Goal: Task Accomplishment & Management: Complete application form

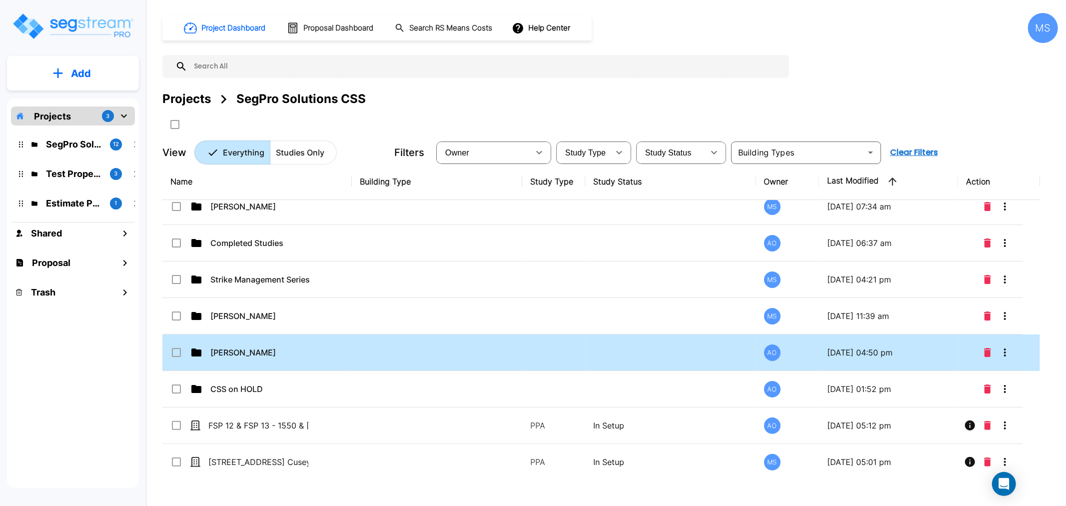
scroll to position [15, 0]
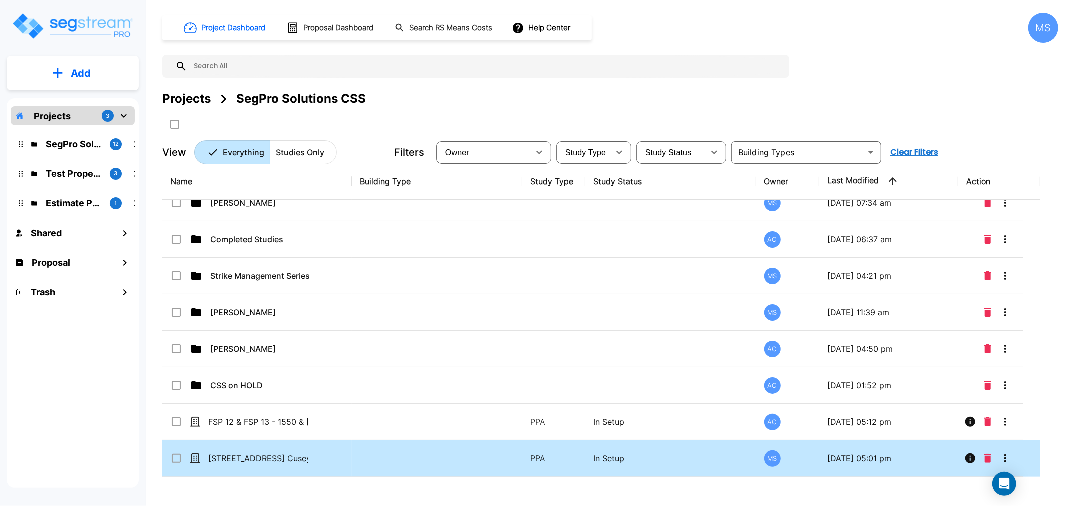
click at [326, 459] on td "[STREET_ADDRESS] Cusey" at bounding box center [256, 458] width 189 height 36
checkbox input "true"
click at [326, 459] on td "[STREET_ADDRESS] Cusey" at bounding box center [256, 458] width 189 height 36
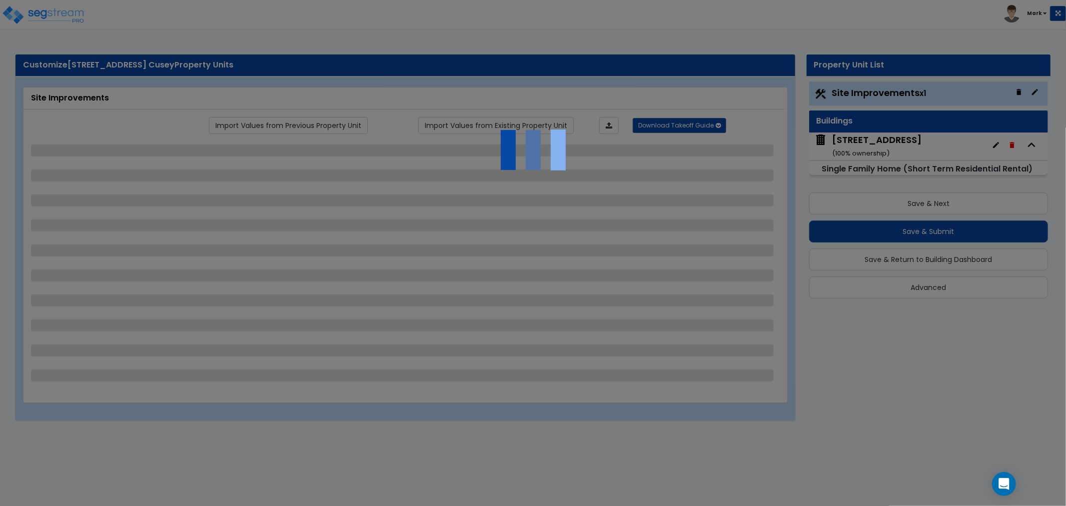
select select "2"
select select "1"
select select "5"
select select "1"
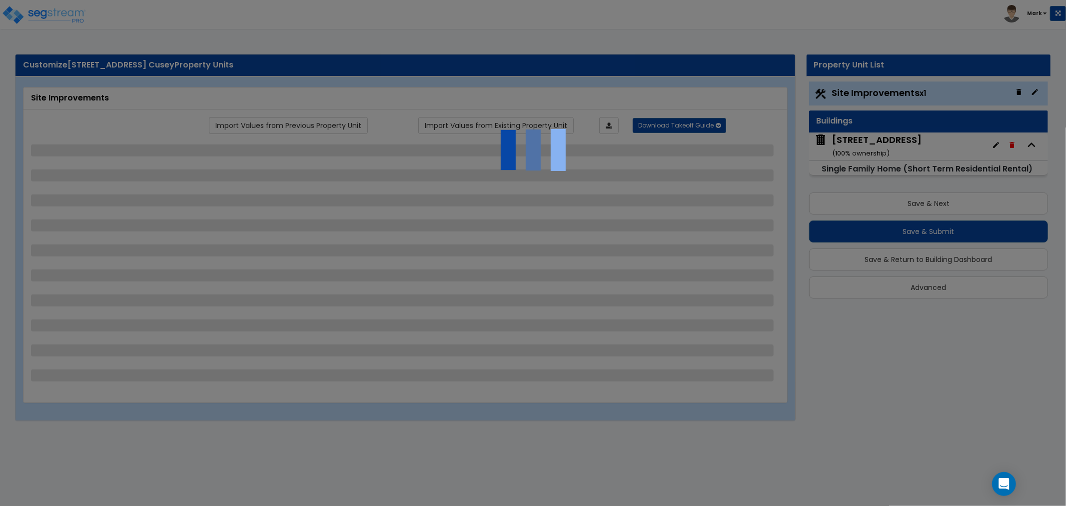
select select "1"
select select "2"
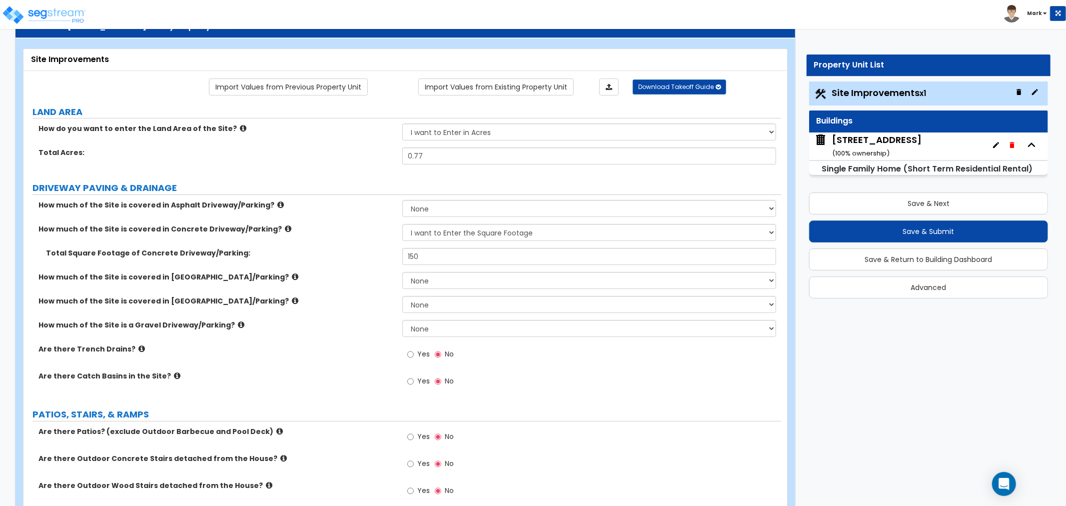
scroll to position [55, 0]
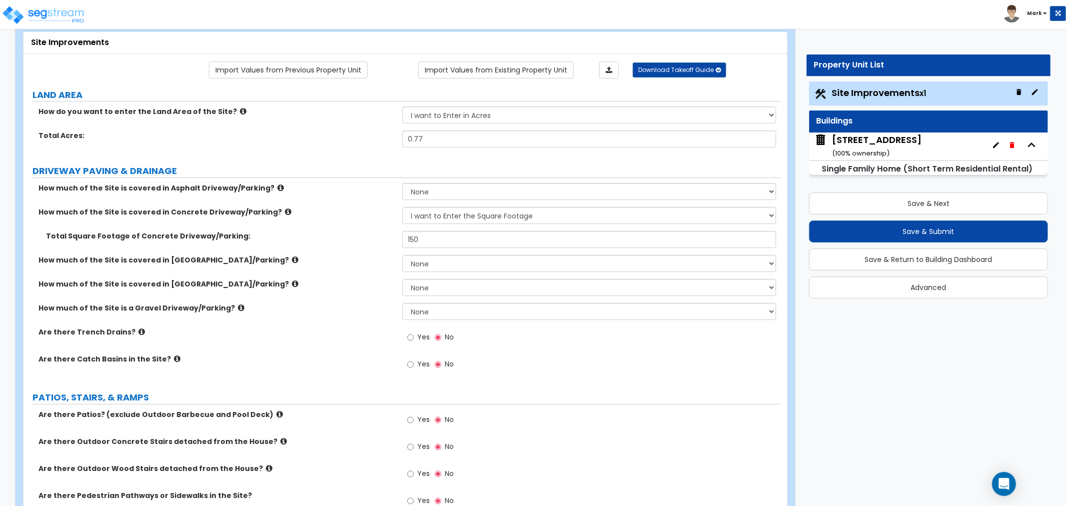
drag, startPoint x: 590, startPoint y: 372, endPoint x: 568, endPoint y: 398, distance: 33.7
click at [568, 400] on label "PATIOS, STAIRS, & RAMPS" at bounding box center [406, 397] width 749 height 13
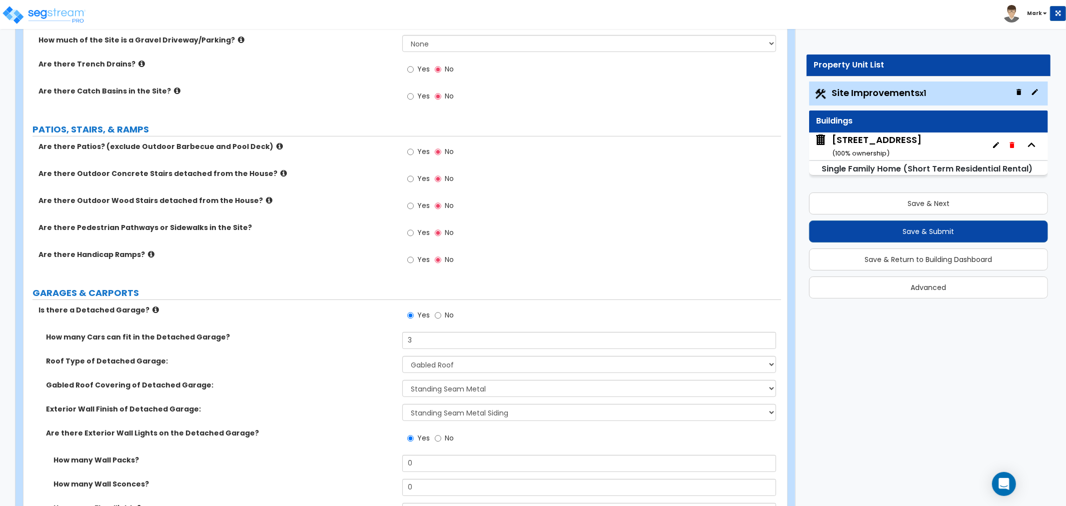
scroll to position [166, 0]
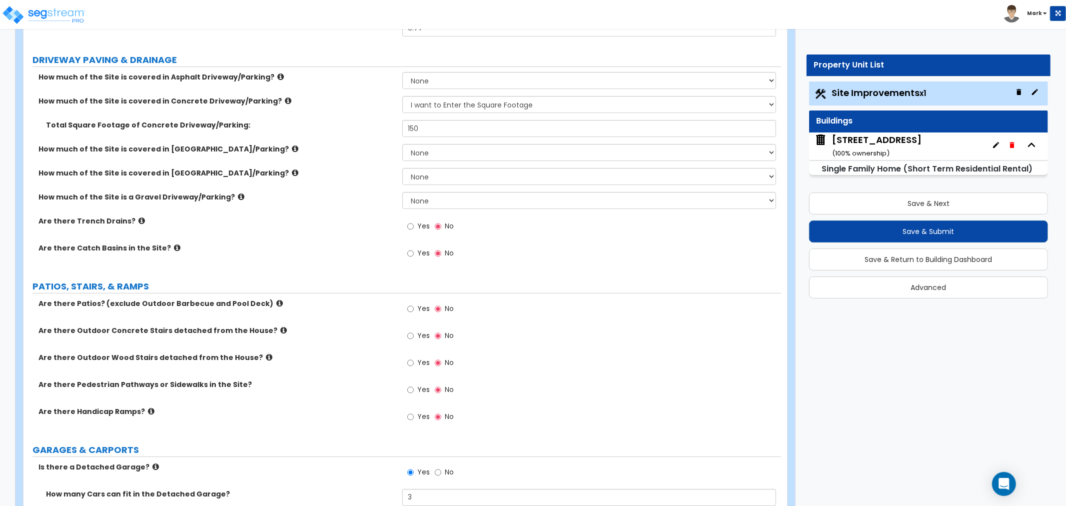
click at [276, 301] on icon at bounding box center [279, 302] width 6 height 7
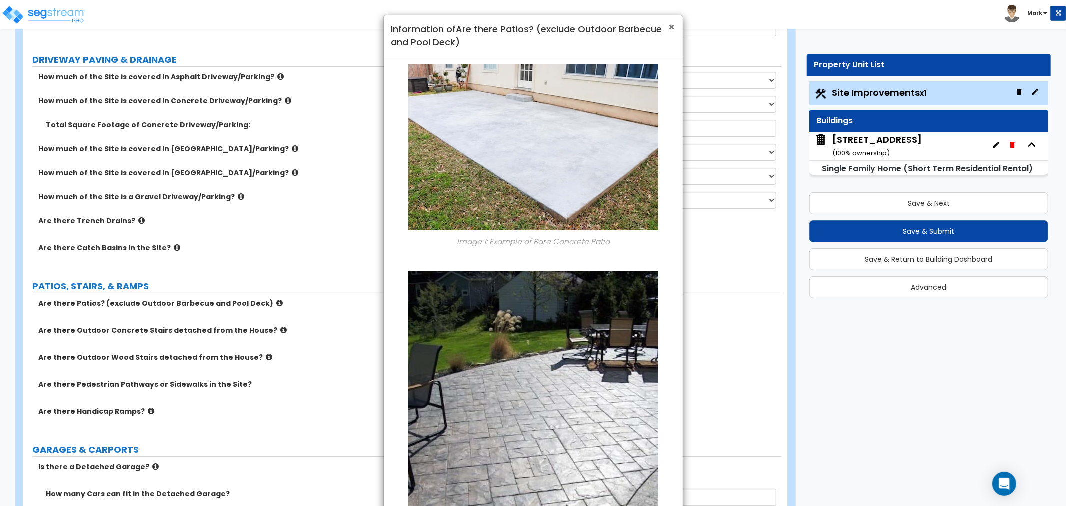
click at [670, 30] on span "×" at bounding box center [672, 27] width 6 height 14
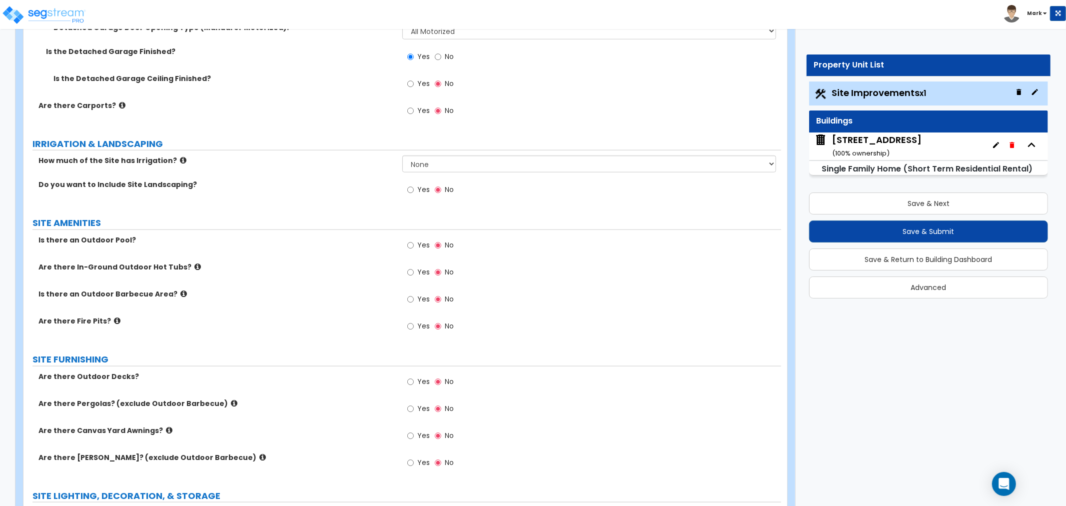
scroll to position [943, 0]
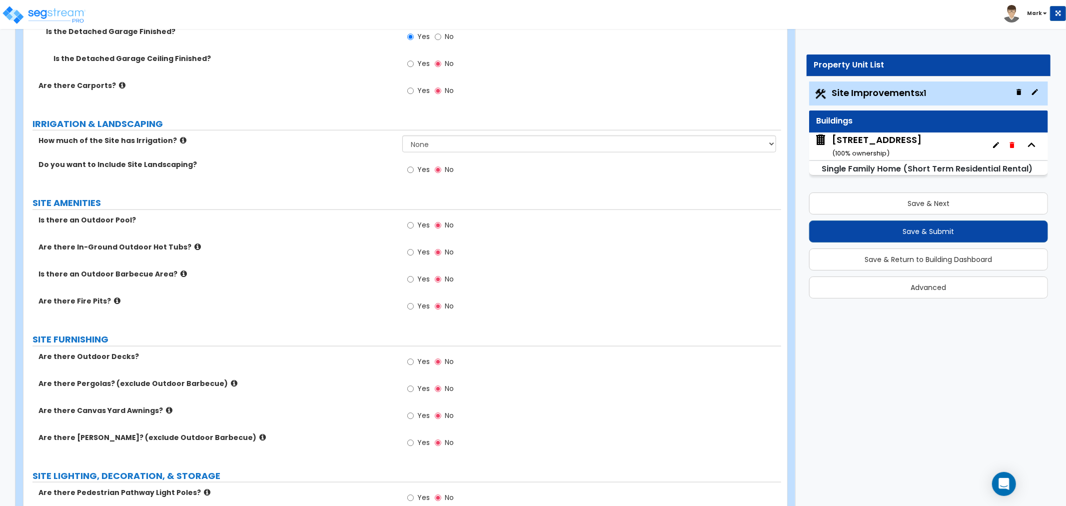
click at [420, 363] on span "Yes" at bounding box center [423, 361] width 12 height 10
click at [414, 363] on input "Yes" at bounding box center [410, 361] width 6 height 11
radio input "true"
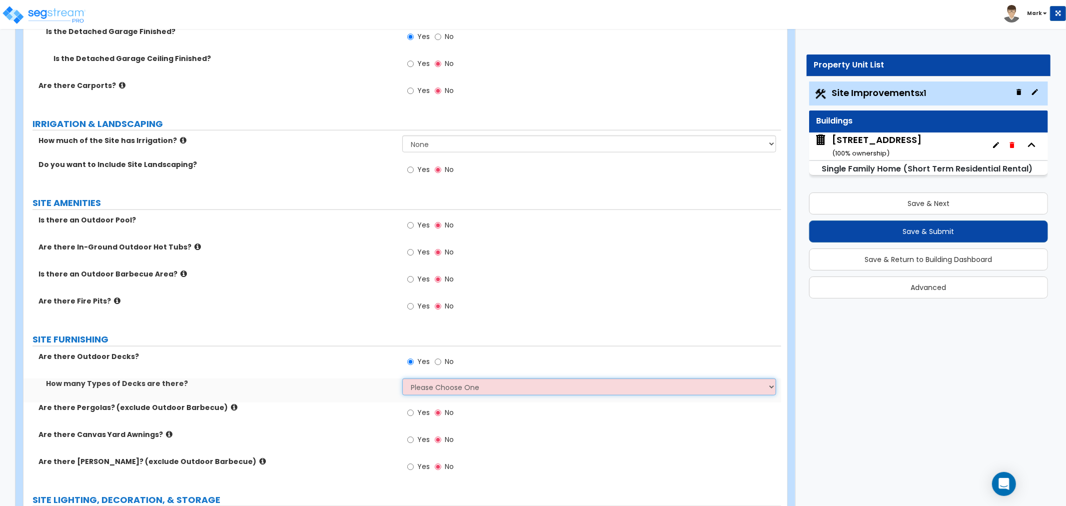
click at [419, 386] on select "Please Choose One 1 2 3 4" at bounding box center [589, 386] width 374 height 17
select select "1"
click at [402, 378] on select "Please Choose One 1 2 3 4" at bounding box center [589, 386] width 374 height 17
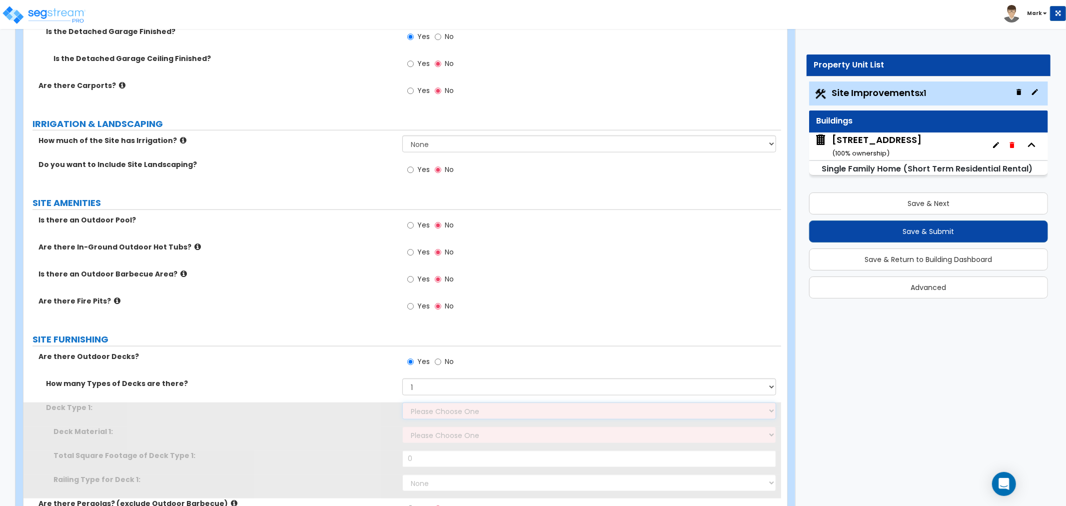
click at [425, 405] on select "Please Choose One Attached to Structure Detached from Structure" at bounding box center [589, 410] width 374 height 17
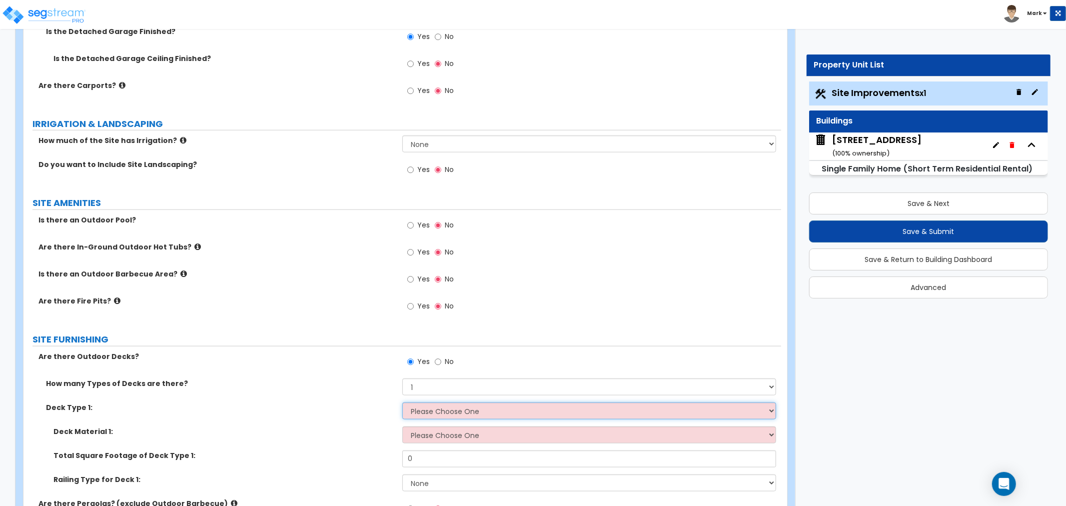
select select "1"
click at [402, 402] on select "Please Choose One Attached to Structure Detached from Structure" at bounding box center [589, 410] width 374 height 17
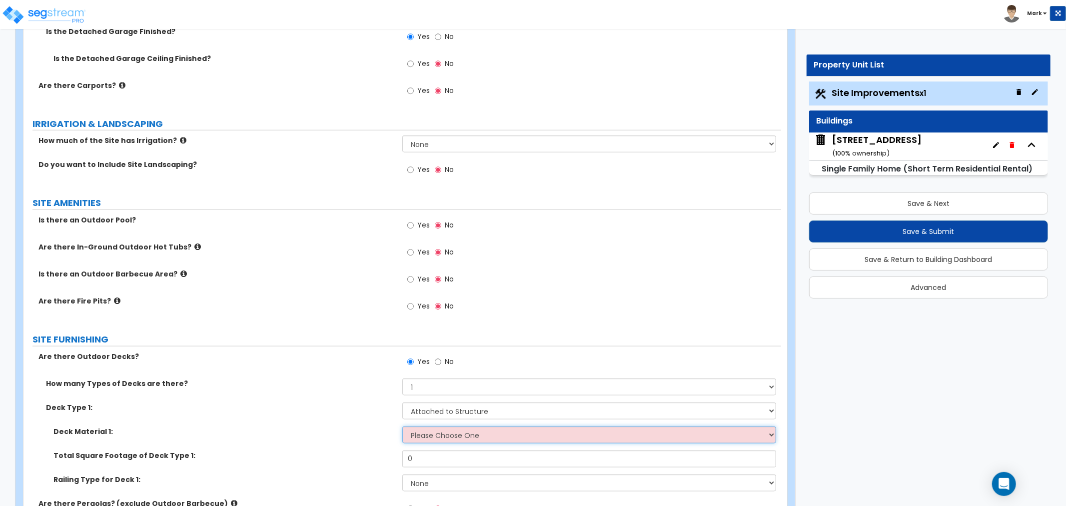
click at [424, 430] on select "Please Choose One Wood Plastic/PVC" at bounding box center [589, 434] width 374 height 17
select select "1"
click at [402, 426] on select "Please Choose One Wood Plastic/PVC" at bounding box center [589, 434] width 374 height 17
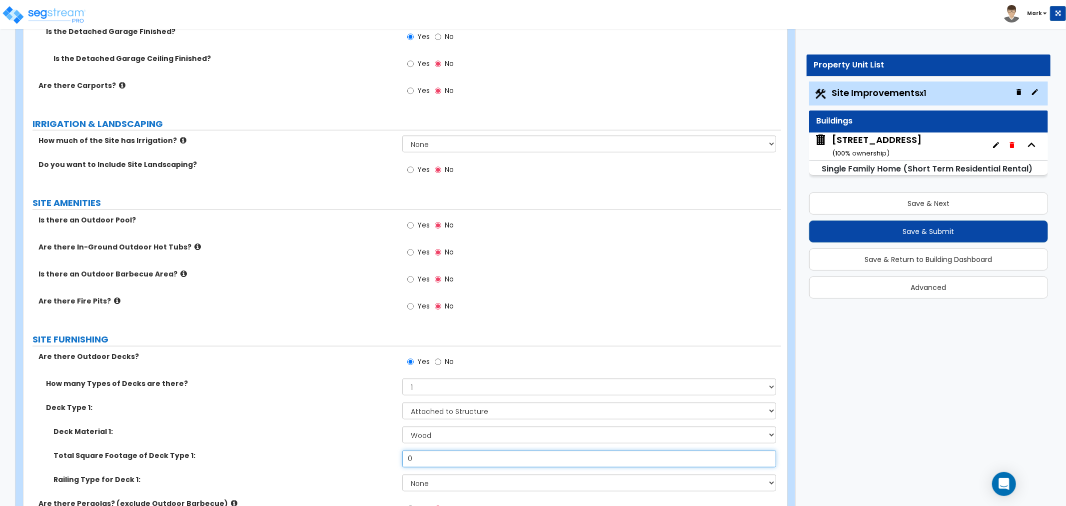
click at [438, 458] on input "0" at bounding box center [589, 458] width 374 height 17
click at [437, 458] on input "0" at bounding box center [589, 458] width 374 height 17
type input "600"
click at [430, 482] on select "None Wood Plastic" at bounding box center [589, 482] width 374 height 17
select select "1"
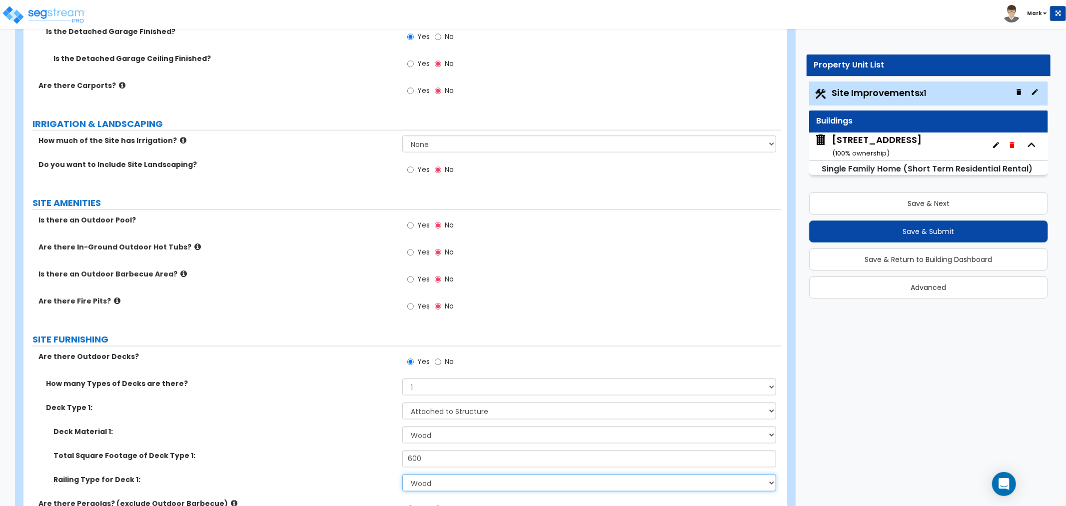
click at [402, 474] on select "None Wood Plastic" at bounding box center [589, 482] width 374 height 17
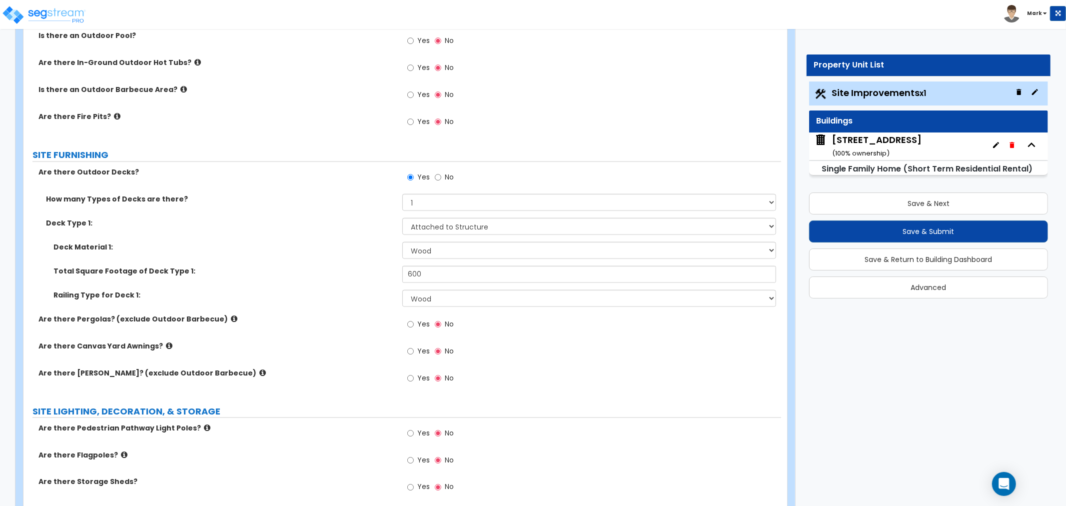
scroll to position [1107, 0]
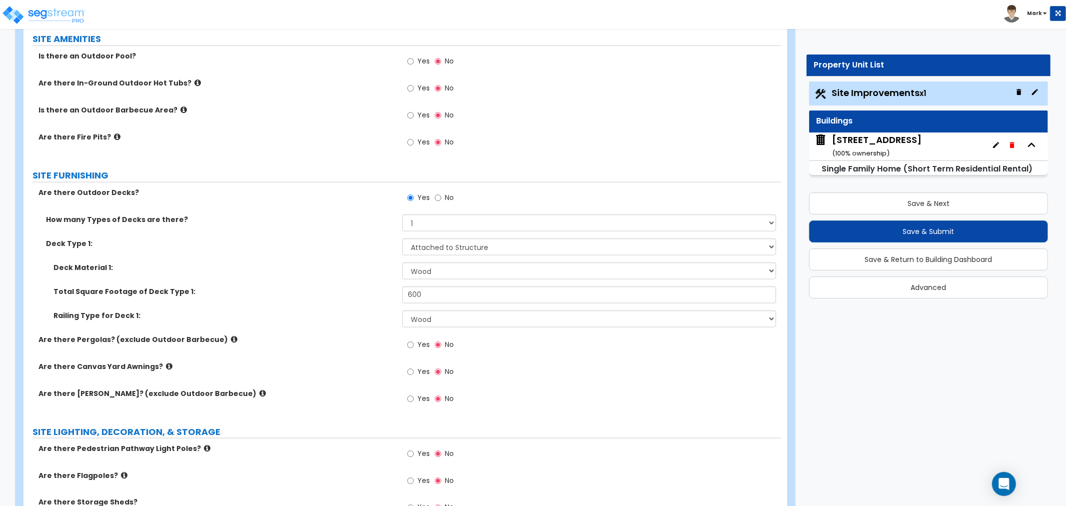
drag, startPoint x: 935, startPoint y: 138, endPoint x: 832, endPoint y: 141, distance: 102.5
click at [832, 141] on div "[STREET_ADDRESS] ( 100 % ownership)" at bounding box center [928, 145] width 239 height 27
copy div "[STREET_ADDRESS]"
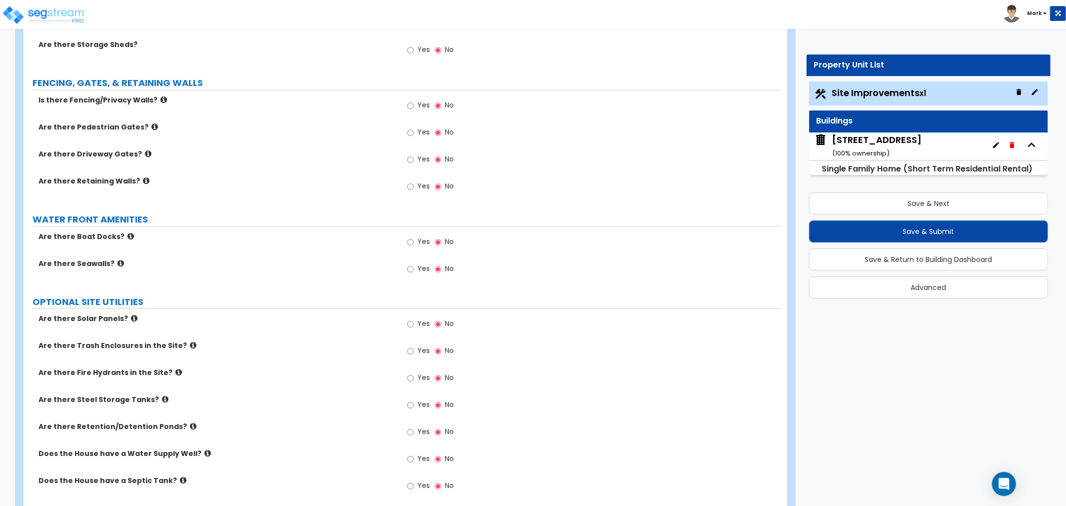
scroll to position [1607, 0]
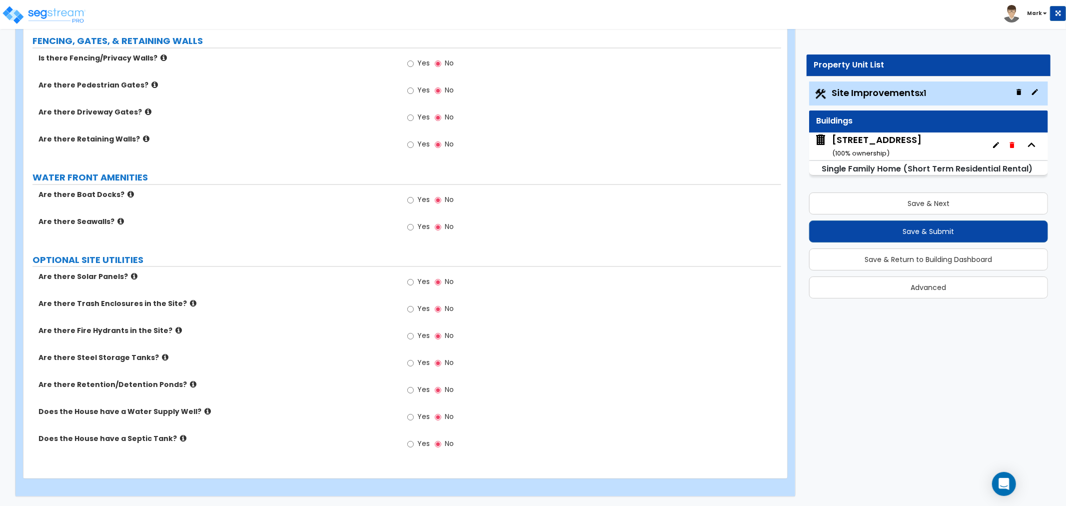
click at [418, 442] on span "Yes" at bounding box center [423, 443] width 12 height 10
click at [414, 442] on input "Yes" at bounding box center [410, 443] width 6 height 11
radio input "true"
click at [410, 421] on input "Yes" at bounding box center [410, 416] width 6 height 11
radio input "true"
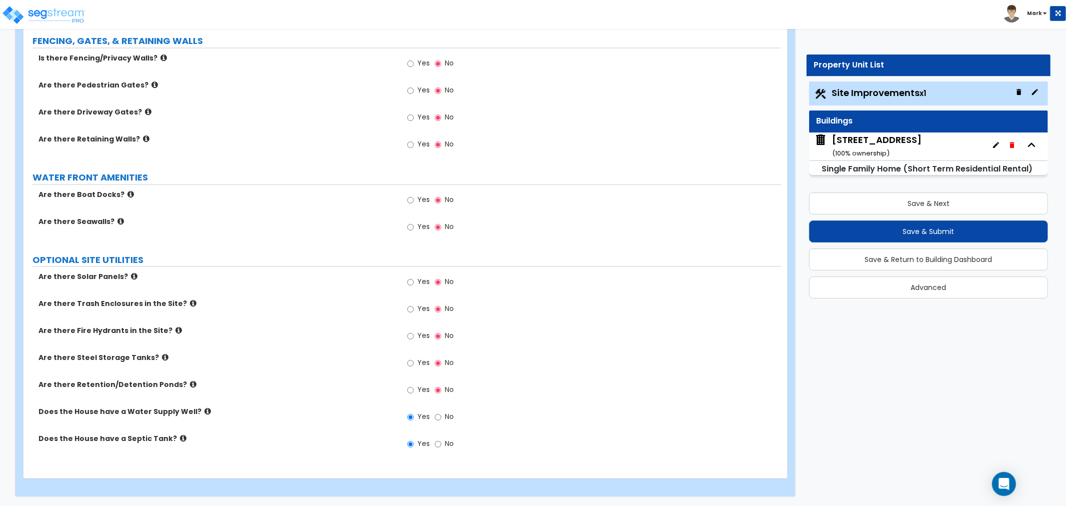
drag, startPoint x: 410, startPoint y: 421, endPoint x: 667, endPoint y: 453, distance: 258.8
click at [667, 453] on div "Yes No" at bounding box center [591, 446] width 379 height 27
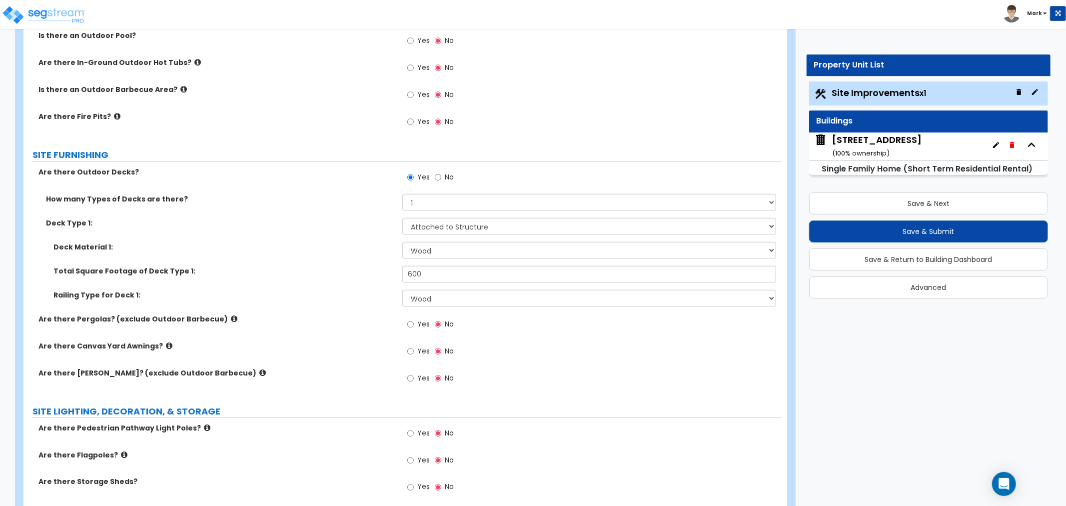
scroll to position [1052, 0]
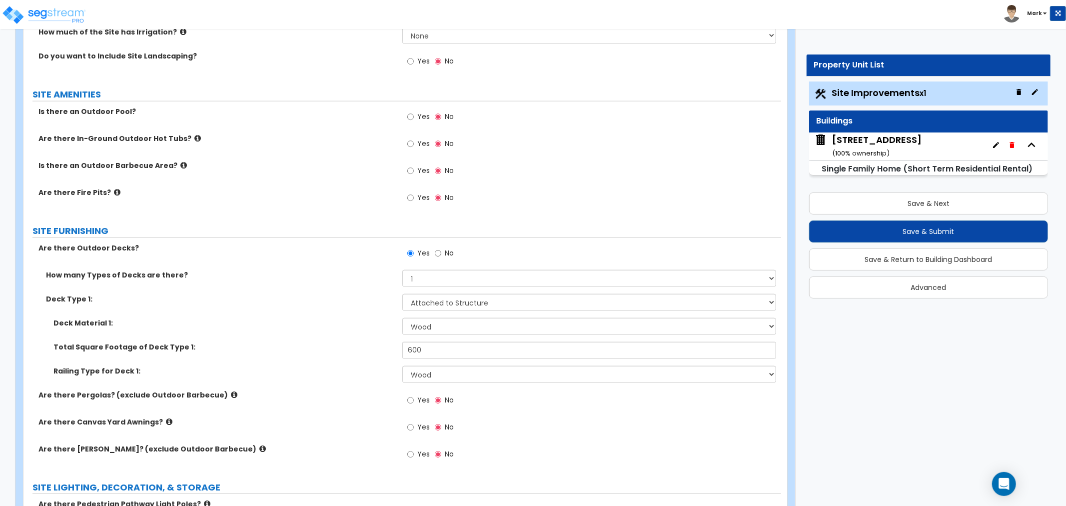
click at [870, 215] on div "Save & Next Save & Submit Save & Return to Building Dashboard Advanced" at bounding box center [928, 241] width 239 height 113
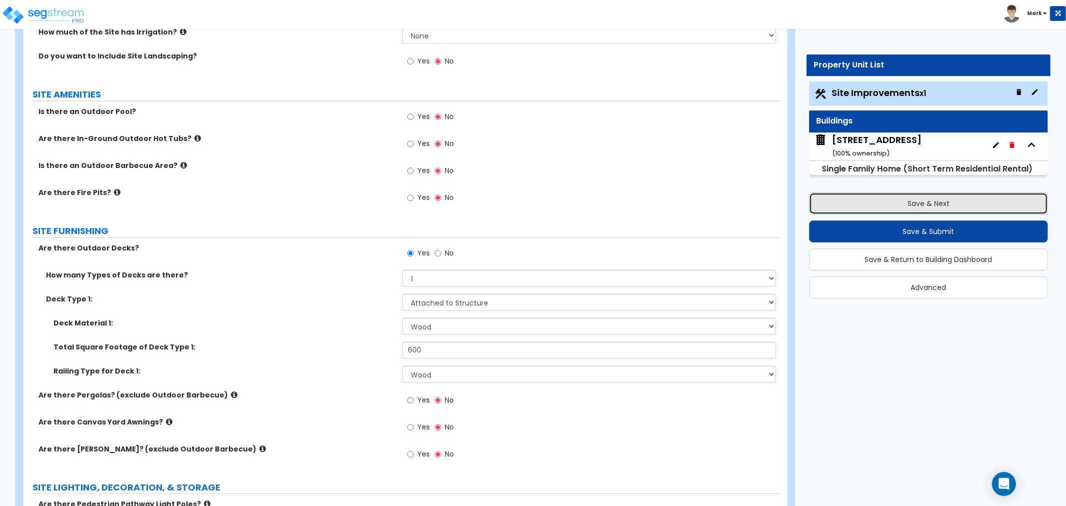
click at [870, 206] on button "Save & Next" at bounding box center [928, 203] width 239 height 22
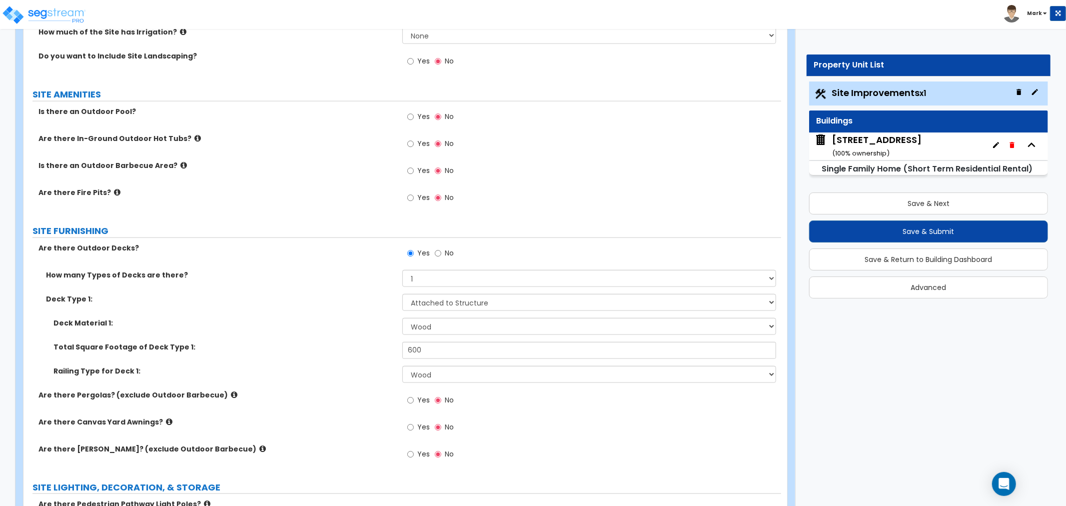
scroll to position [0, 0]
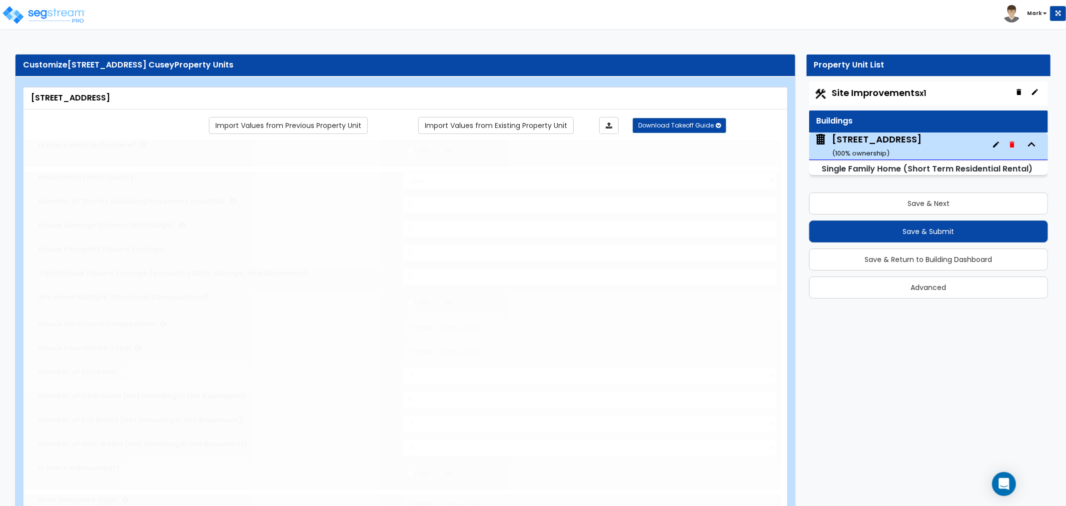
type input "1"
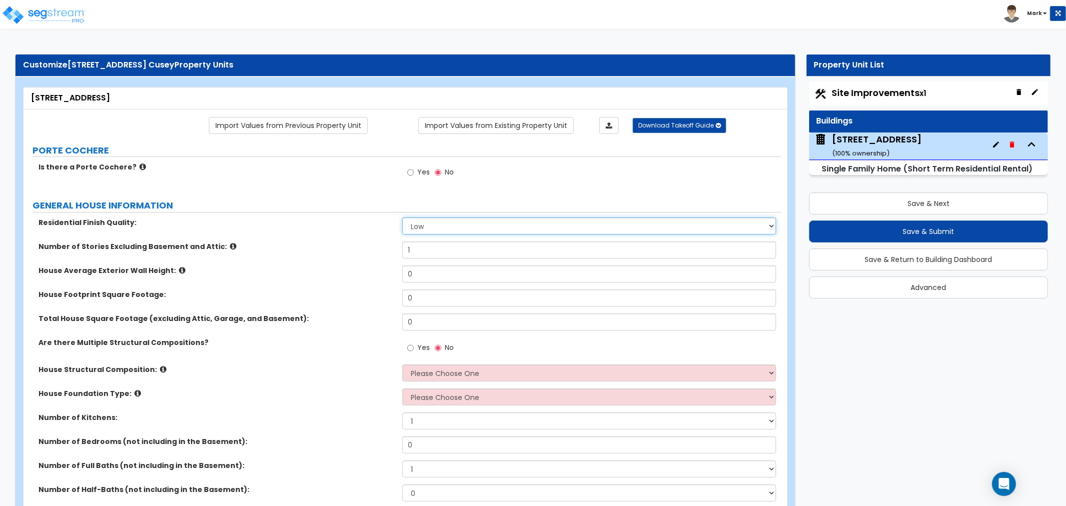
click at [470, 230] on select "Low Average High" at bounding box center [589, 225] width 374 height 17
select select "2"
click at [402, 217] on select "Low Average High" at bounding box center [589, 225] width 374 height 17
click at [443, 250] on input "1" at bounding box center [589, 249] width 374 height 17
click at [438, 250] on input "1" at bounding box center [589, 249] width 374 height 17
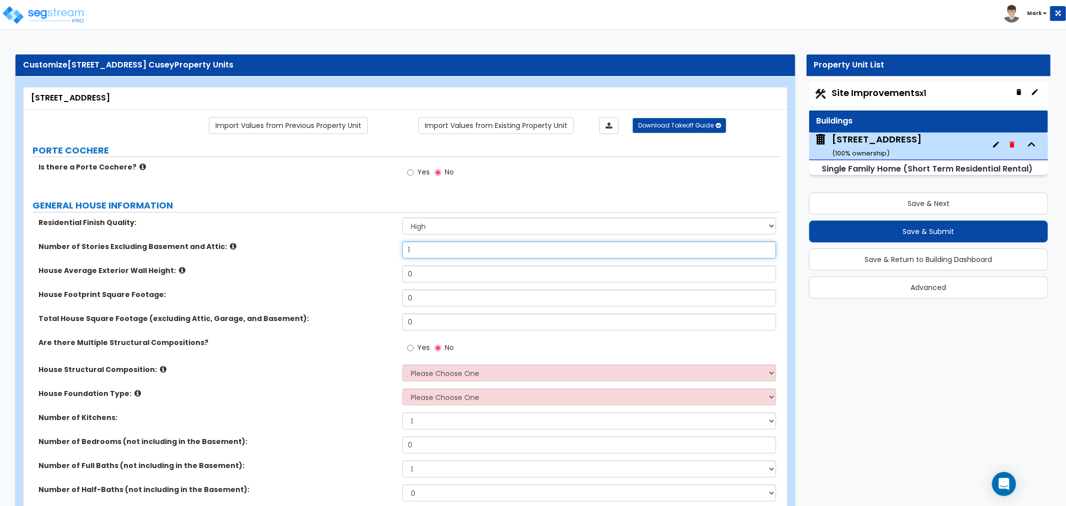
click at [438, 250] on input "1" at bounding box center [589, 249] width 374 height 17
type input "2"
click at [467, 259] on div "Number of Stories Excluding Basement and Attic: 2" at bounding box center [402, 253] width 758 height 24
click at [422, 273] on input "0" at bounding box center [589, 273] width 374 height 17
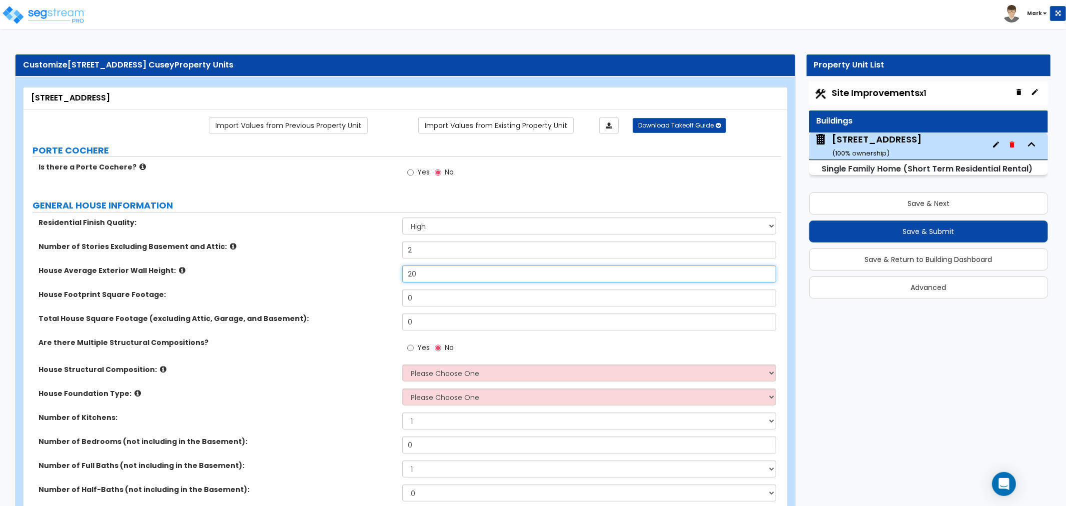
type input "20"
click at [451, 278] on input "20" at bounding box center [589, 273] width 374 height 17
click at [453, 297] on input "0" at bounding box center [589, 297] width 374 height 17
type input "1,208"
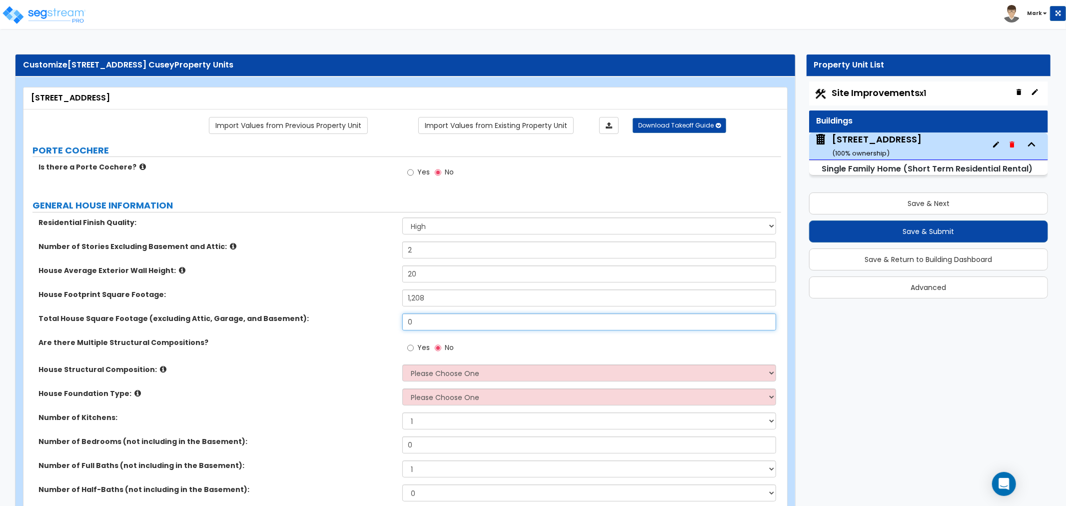
click at [441, 329] on input "0" at bounding box center [589, 321] width 374 height 17
type input "2,136"
click at [416, 350] on label "Yes" at bounding box center [418, 348] width 22 height 17
click at [414, 350] on input "Yes" at bounding box center [410, 347] width 6 height 11
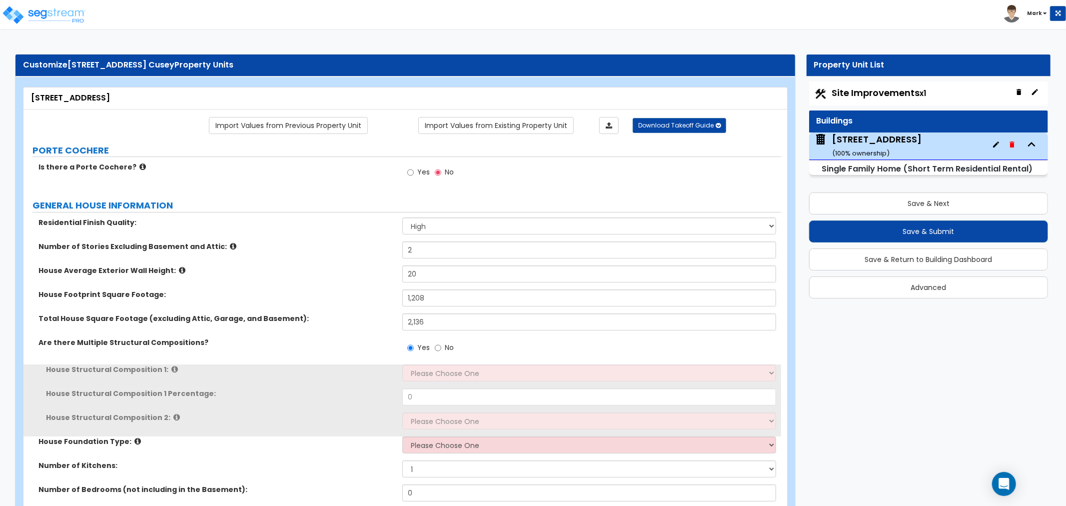
click at [433, 350] on div "Yes No" at bounding box center [430, 348] width 56 height 23
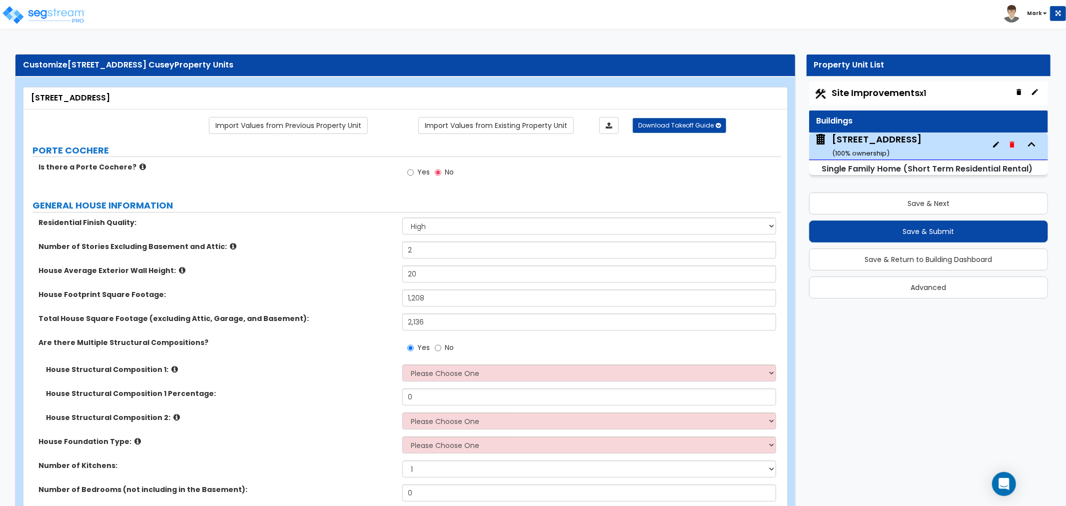
click at [453, 339] on div "Yes No" at bounding box center [430, 348] width 56 height 23
drag, startPoint x: 451, startPoint y: 342, endPoint x: 444, endPoint y: 362, distance: 20.7
click at [451, 343] on span "No" at bounding box center [449, 347] width 9 height 10
click at [441, 343] on input "No" at bounding box center [438, 347] width 6 height 11
radio input "false"
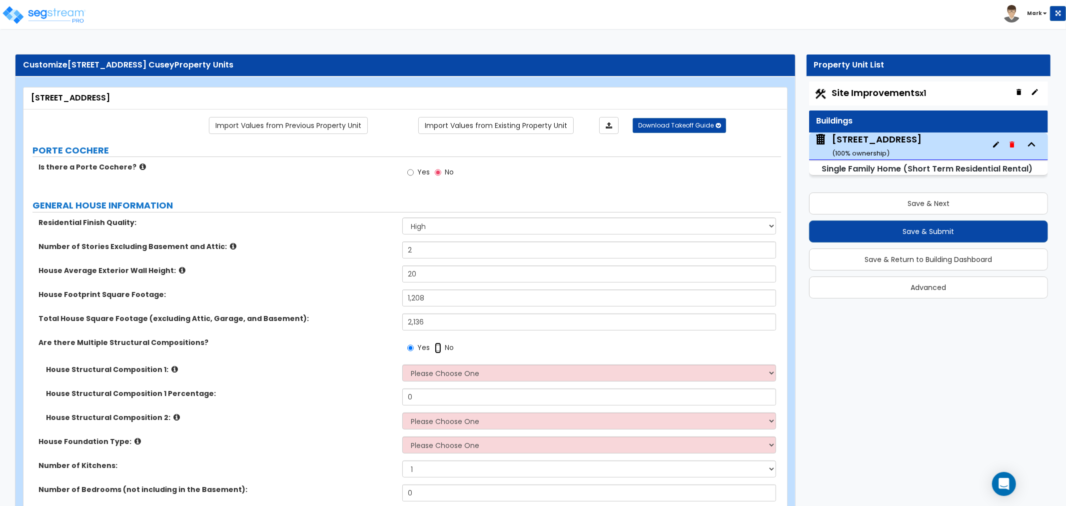
radio input "true"
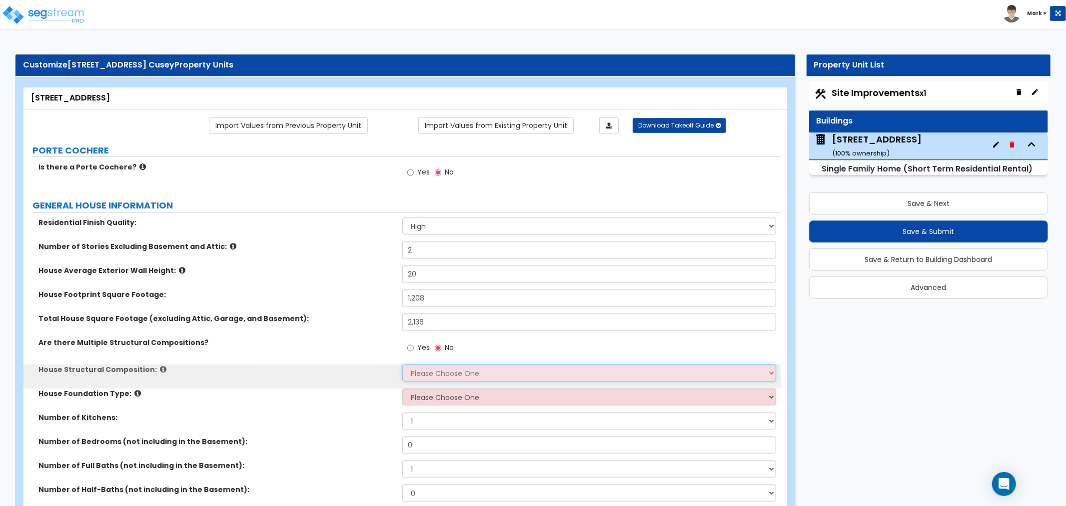
click at [445, 375] on select "Please Choose One Reinforced Concrete Structural Steel Brick Masonry CMU Masonr…" at bounding box center [589, 372] width 374 height 17
click at [402, 364] on select "Please Choose One Reinforced Concrete Structural Steel Brick Masonry CMU Masonr…" at bounding box center [589, 372] width 374 height 17
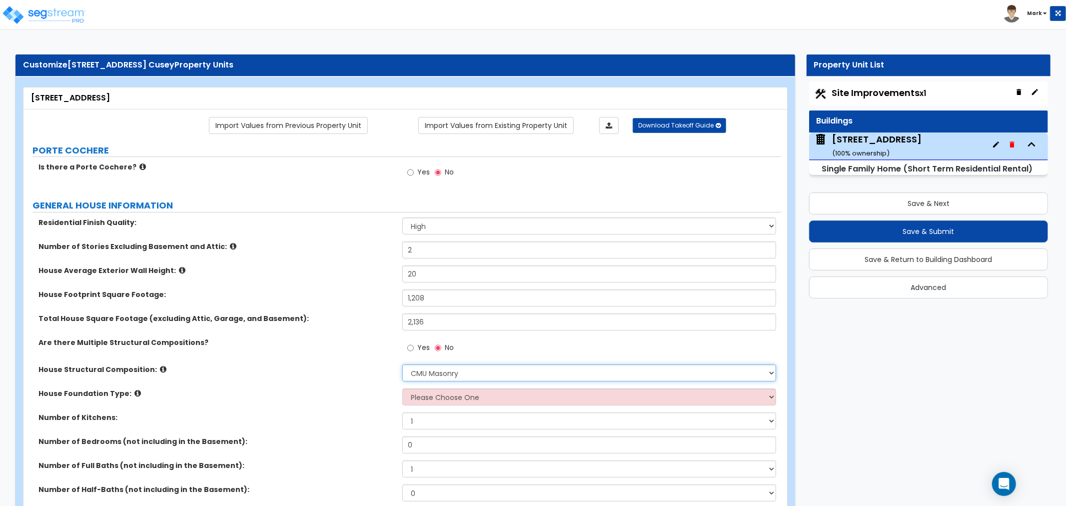
drag, startPoint x: 478, startPoint y: 365, endPoint x: 478, endPoint y: 373, distance: 8.0
click at [478, 373] on select "Please Choose One Reinforced Concrete Structural Steel Brick Masonry CMU Masonr…" at bounding box center [589, 372] width 374 height 17
select select "7"
click at [402, 364] on select "Please Choose One Reinforced Concrete Structural Steel Brick Masonry CMU Masonr…" at bounding box center [589, 372] width 374 height 17
click at [491, 397] on select "Please Choose One Crawl Space Pier-Elevated First floor Slab on Grade" at bounding box center [589, 396] width 374 height 17
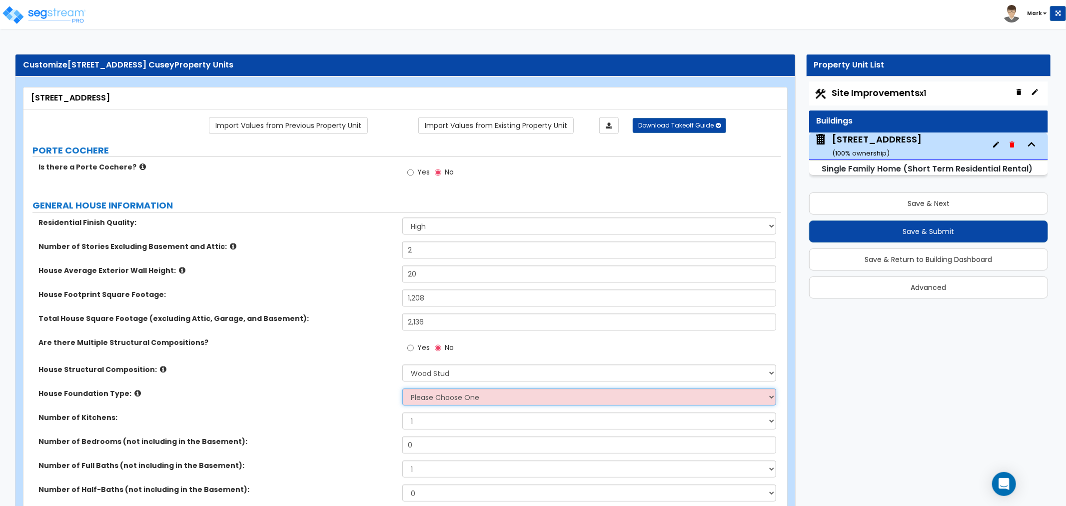
select select "3"
click at [402, 388] on select "Please Choose One Crawl Space Pier-Elevated First floor Slab on Grade" at bounding box center [589, 396] width 374 height 17
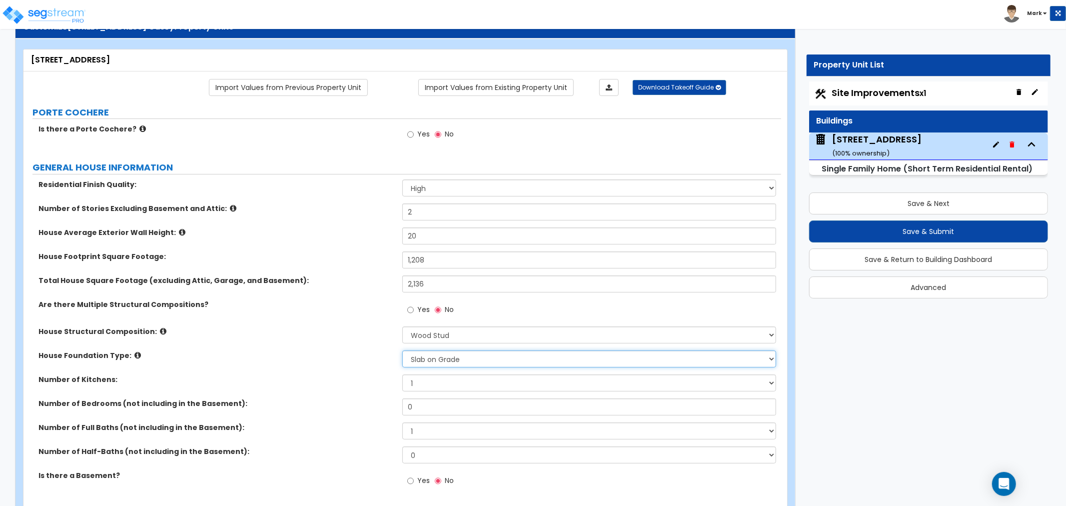
scroll to position [55, 0]
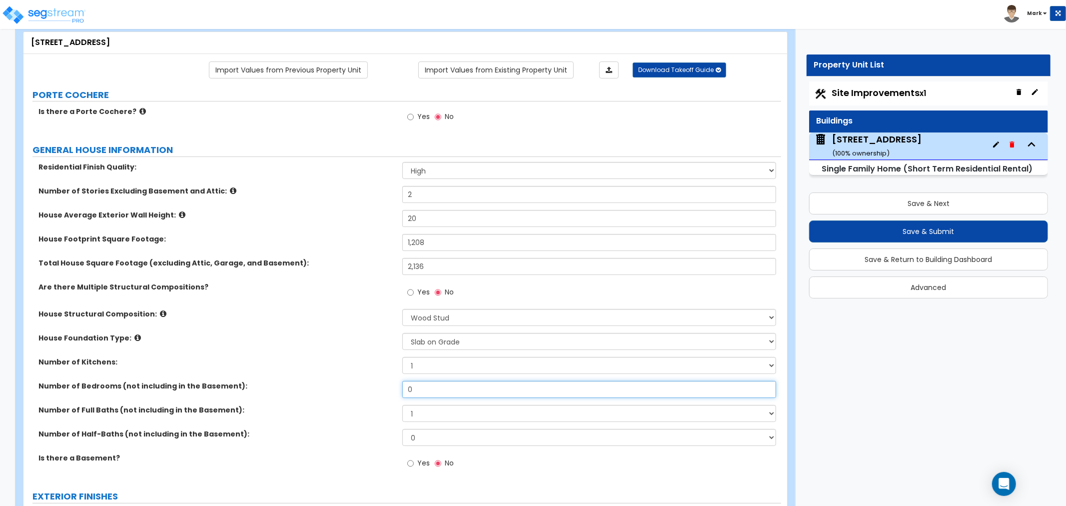
click at [431, 389] on input "0" at bounding box center [589, 389] width 374 height 17
drag, startPoint x: 431, startPoint y: 389, endPoint x: 431, endPoint y: 397, distance: 8.0
click at [431, 391] on input "0" at bounding box center [589, 389] width 374 height 17
type input "4"
click at [422, 418] on select "1 2 3 4 5 6 7 8 9 10" at bounding box center [589, 413] width 374 height 17
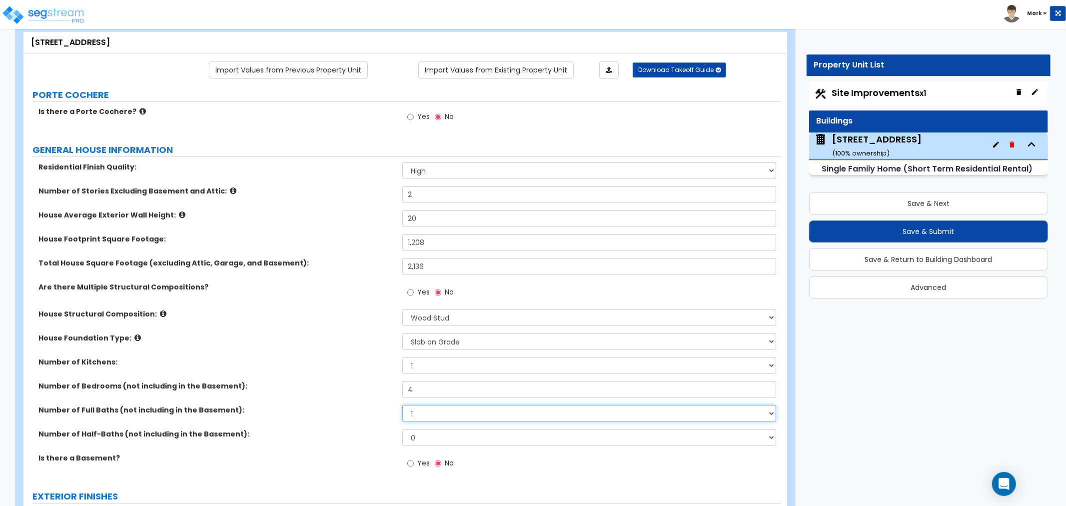
select select "2"
click at [402, 405] on select "1 2 3 4 5 6 7 8 9 10" at bounding box center [589, 413] width 374 height 17
click at [340, 392] on div "Number of Bedrooms (not including in the Basement): 4" at bounding box center [402, 393] width 758 height 24
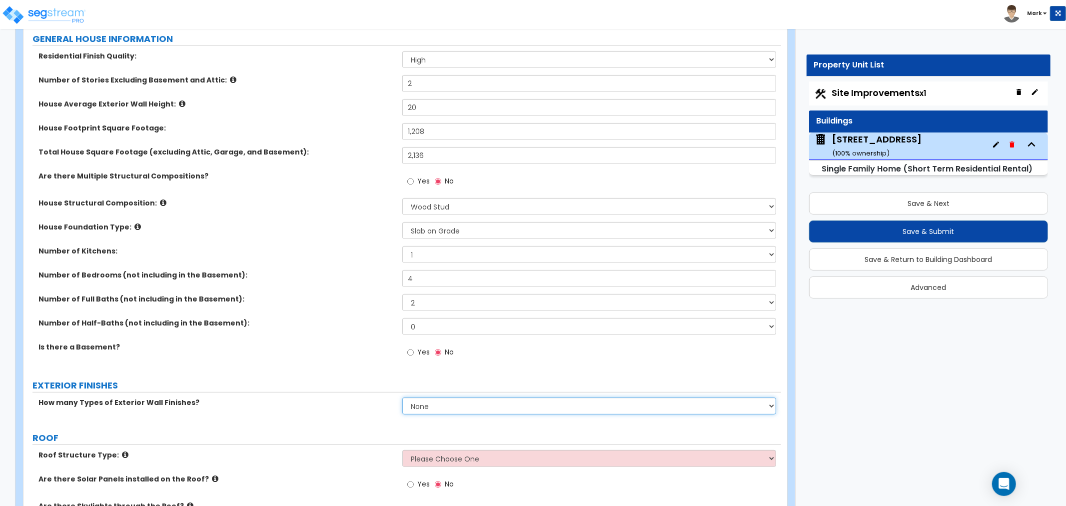
click at [441, 411] on select "None 1 2 3" at bounding box center [589, 405] width 374 height 17
select select "1"
click at [402, 397] on select "None 1 2 3" at bounding box center [589, 405] width 374 height 17
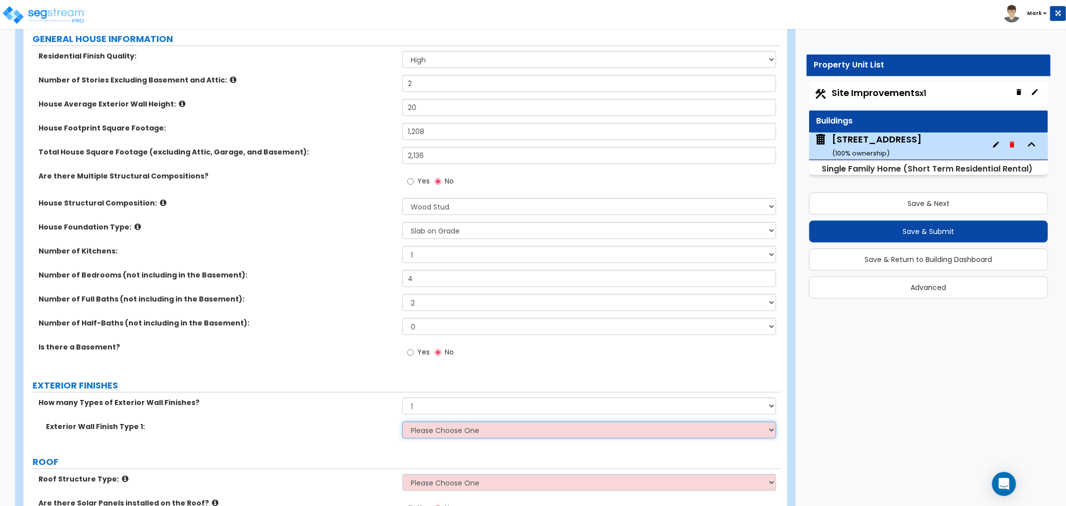
click at [431, 433] on select "Please Choose One No Finish/Shared Wall No Wall Brick Finish Stone Finish Wood …" at bounding box center [589, 429] width 374 height 17
select select "4"
click at [402, 421] on select "Please Choose One No Finish/Shared Wall No Wall Brick Finish Stone Finish Wood …" at bounding box center [589, 429] width 374 height 17
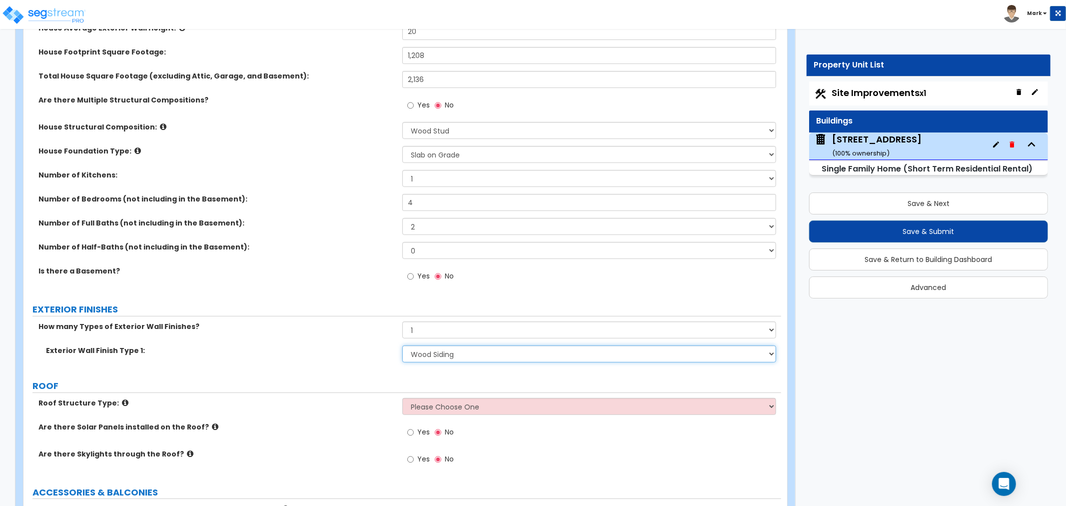
scroll to position [277, 0]
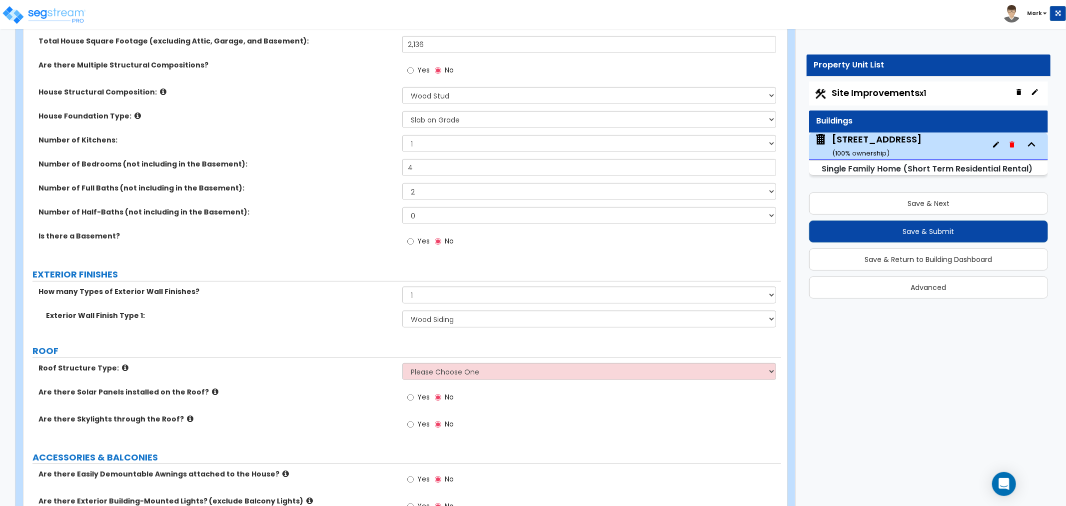
drag, startPoint x: 445, startPoint y: 381, endPoint x: 445, endPoint y: 376, distance: 5.0
click at [445, 381] on div "Roof Structure Type: Please Choose One [PERSON_NAME] Roof Flat Roof Hybrid [PER…" at bounding box center [402, 375] width 758 height 24
click at [446, 374] on select "Please Choose One [PERSON_NAME] Roof Flat Roof Hybrid [PERSON_NAME] & Flat Roof" at bounding box center [589, 371] width 374 height 17
select select "1"
click at [402, 363] on select "Please Choose One [PERSON_NAME] Roof Flat Roof Hybrid [PERSON_NAME] & Flat Roof" at bounding box center [589, 371] width 374 height 17
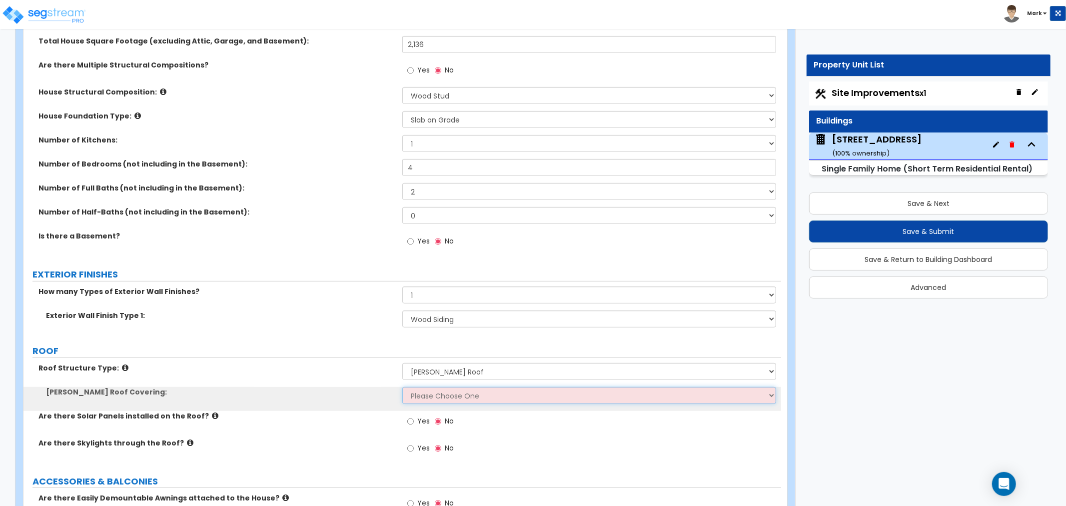
click at [440, 398] on select "Please Choose One Asphalt Shingle Clay Tile Wood Shingle Metal Shingle Standing…" at bounding box center [589, 395] width 374 height 17
select select "5"
click at [402, 387] on select "Please Choose One Asphalt Shingle Clay Tile Wood Shingle Metal Shingle Standing…" at bounding box center [589, 395] width 374 height 17
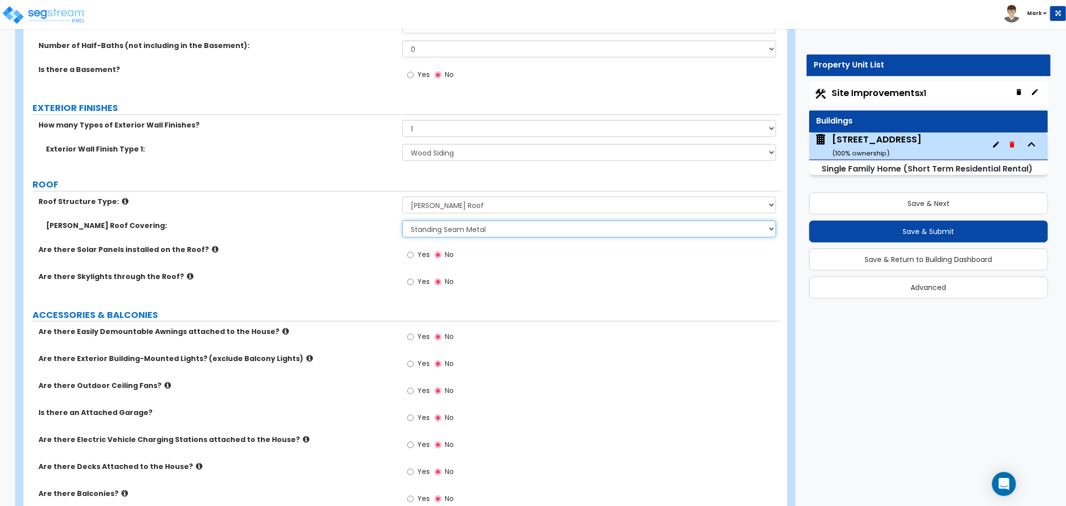
scroll to position [500, 0]
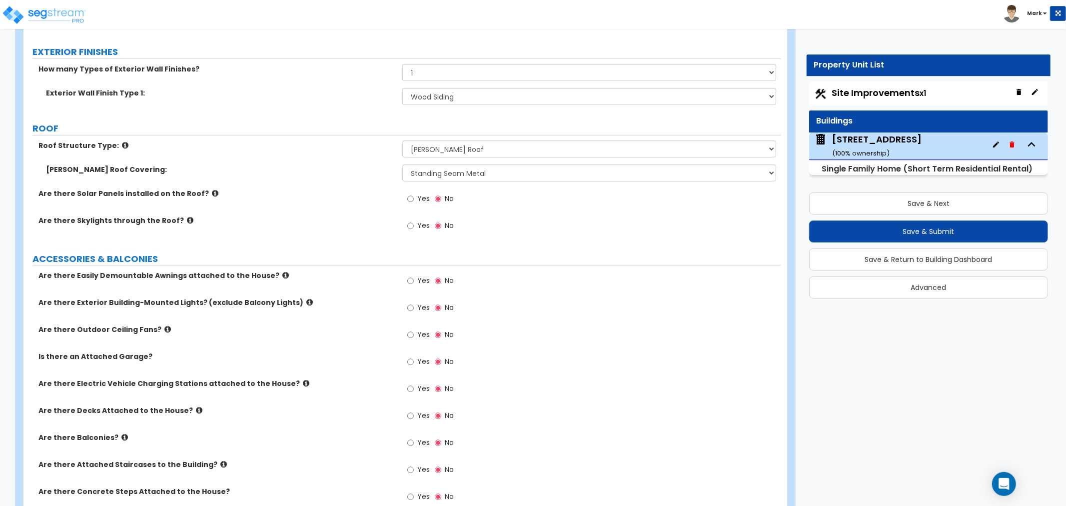
click at [417, 445] on span "Yes" at bounding box center [423, 442] width 12 height 10
click at [414, 445] on input "Yes" at bounding box center [410, 442] width 6 height 11
radio input "true"
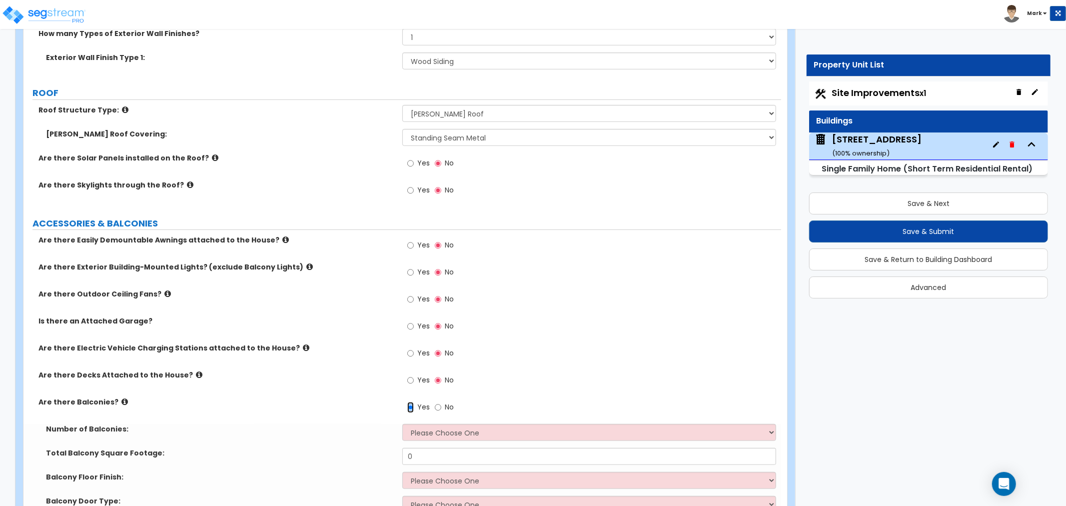
scroll to position [555, 0]
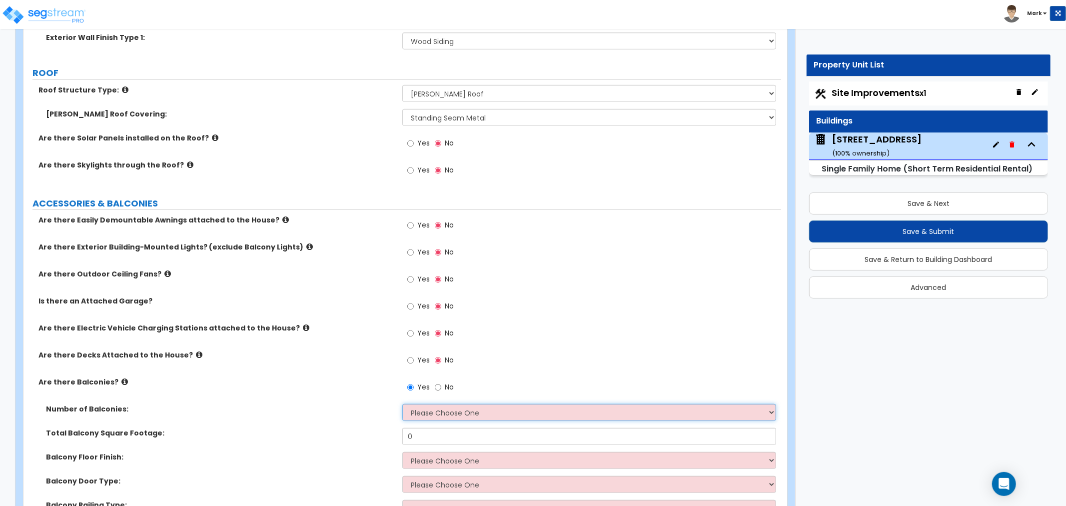
click at [438, 420] on select "Please Choose One 1 2 3 4 5" at bounding box center [589, 412] width 374 height 17
select select "1"
click at [402, 404] on select "Please Choose One 1 2 3 4 5" at bounding box center [589, 412] width 374 height 17
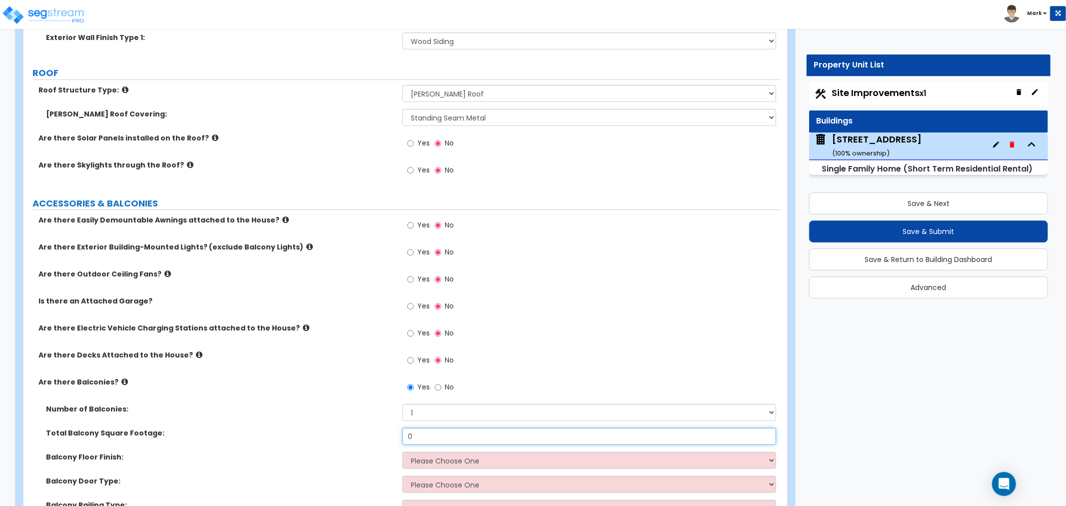
click at [441, 439] on input "0" at bounding box center [589, 436] width 374 height 17
type input "100"
click at [443, 462] on select "Please Choose One Concrete Flooring Tile Flooring Resilient Laminate Flooring P…" at bounding box center [589, 460] width 374 height 17
select select "5"
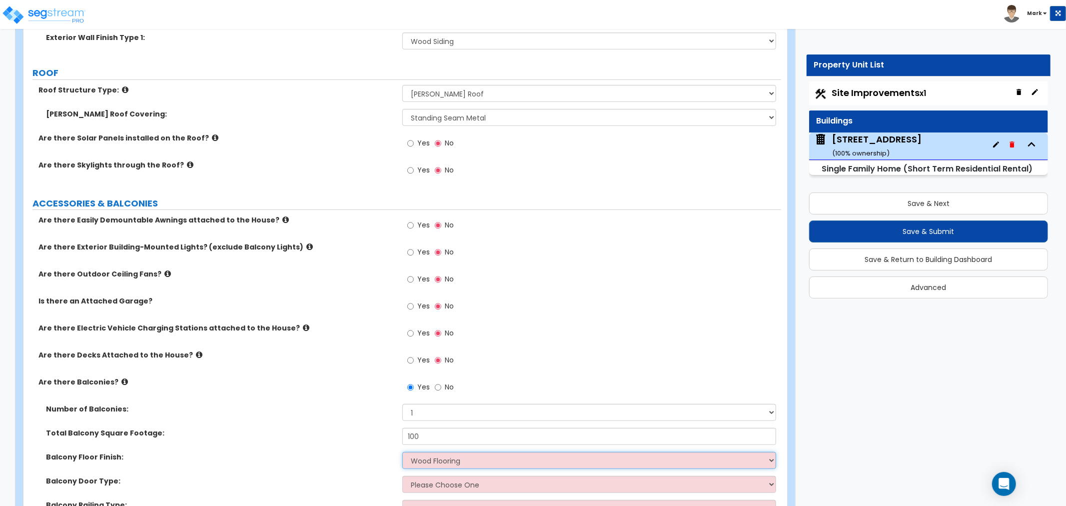
click at [402, 452] on select "Please Choose One Concrete Flooring Tile Flooring Resilient Laminate Flooring P…" at bounding box center [589, 460] width 374 height 17
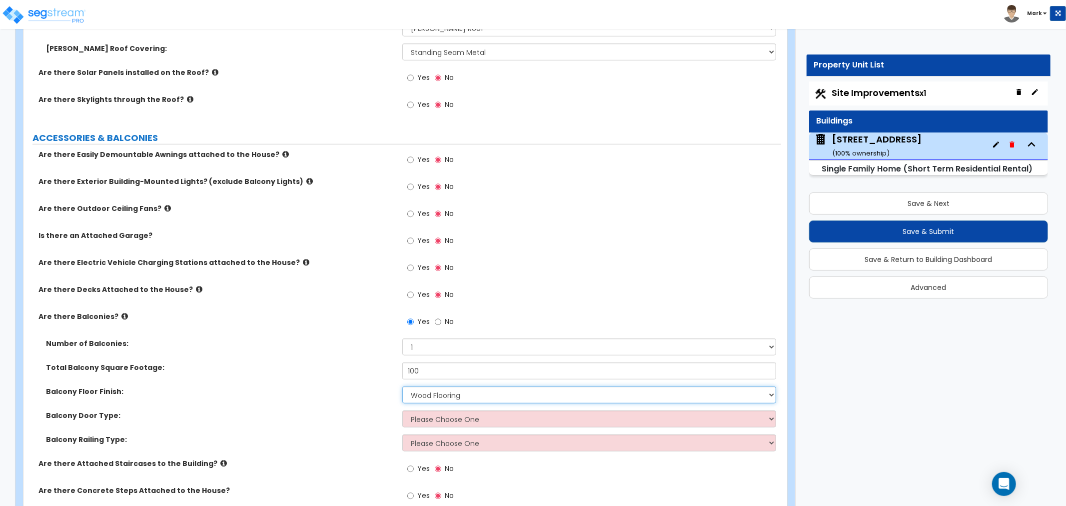
scroll to position [666, 0]
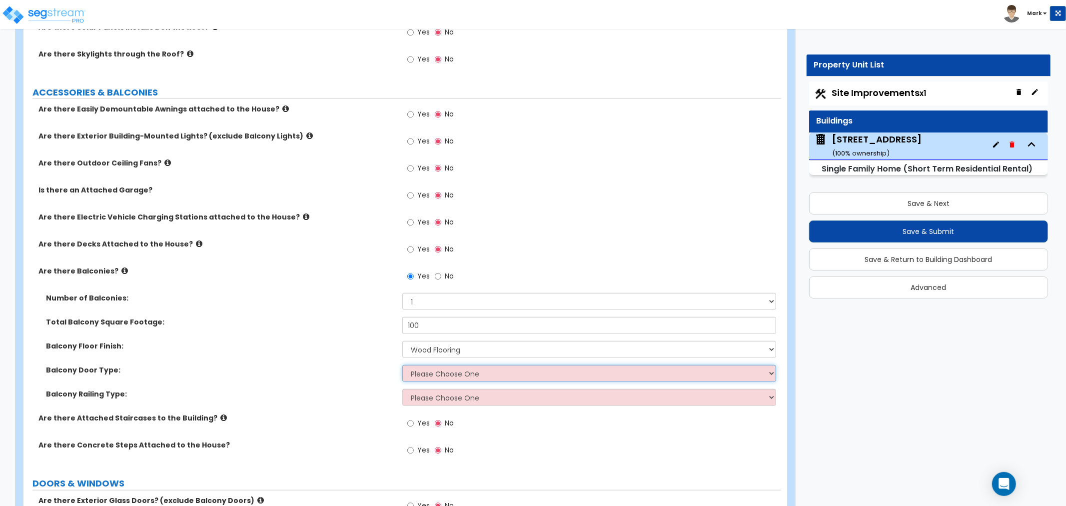
click at [478, 373] on select "Please Choose One Single Hinged Doors Double Hinged Doors Single French Doors D…" at bounding box center [589, 373] width 374 height 17
click at [405, 385] on div "Balcony Door Type: Please Choose One Single Hinged Doors Double Hinged Doors Si…" at bounding box center [402, 377] width 758 height 24
click at [402, 374] on select "Please Choose One Single Hinged Doors Double Hinged Doors Single French Doors D…" at bounding box center [589, 373] width 374 height 17
select select "1"
click at [402, 365] on select "Please Choose One Single Hinged Doors Double Hinged Doors Single French Doors D…" at bounding box center [589, 373] width 374 height 17
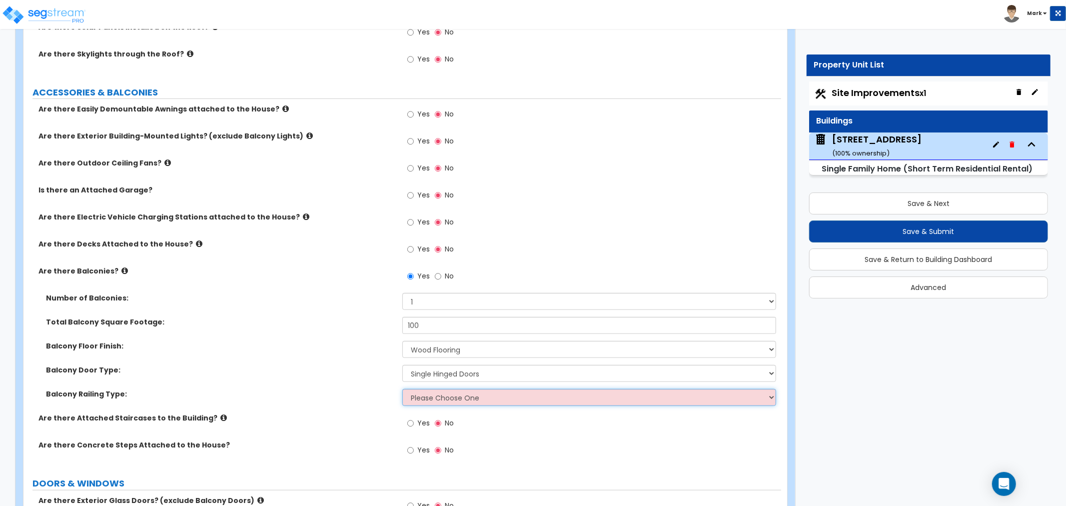
click at [431, 396] on select "Please Choose One Steel Aluminum Wood Glass and Metal Wrought Iron" at bounding box center [589, 397] width 374 height 17
click at [351, 372] on label "Balcony Door Type:" at bounding box center [220, 370] width 349 height 10
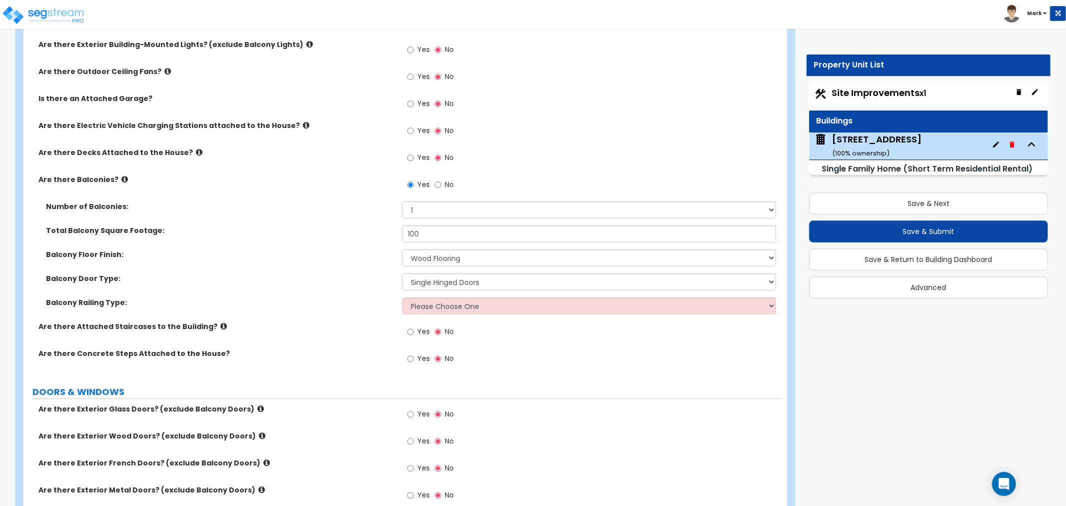
scroll to position [777, 0]
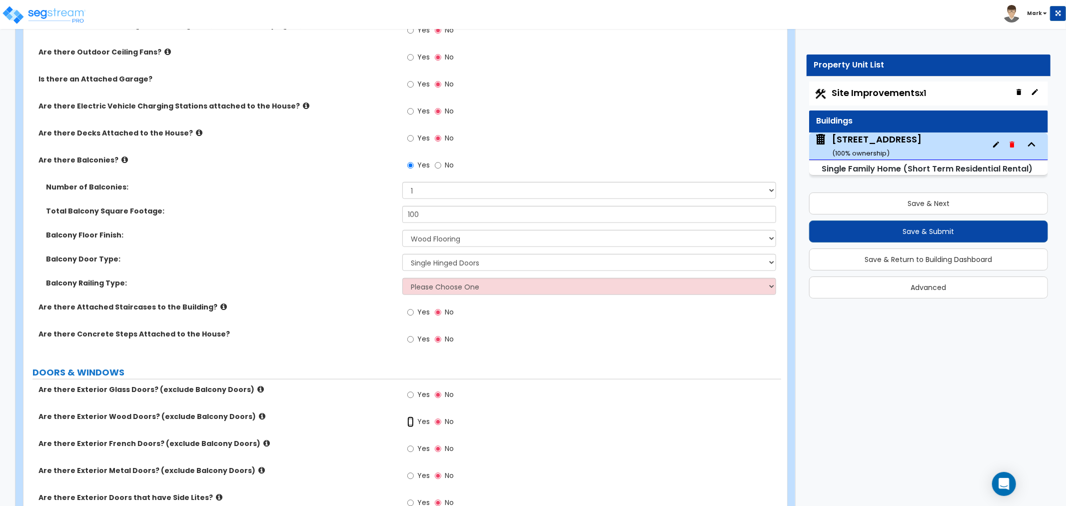
click at [413, 417] on input "Yes" at bounding box center [410, 421] width 6 height 11
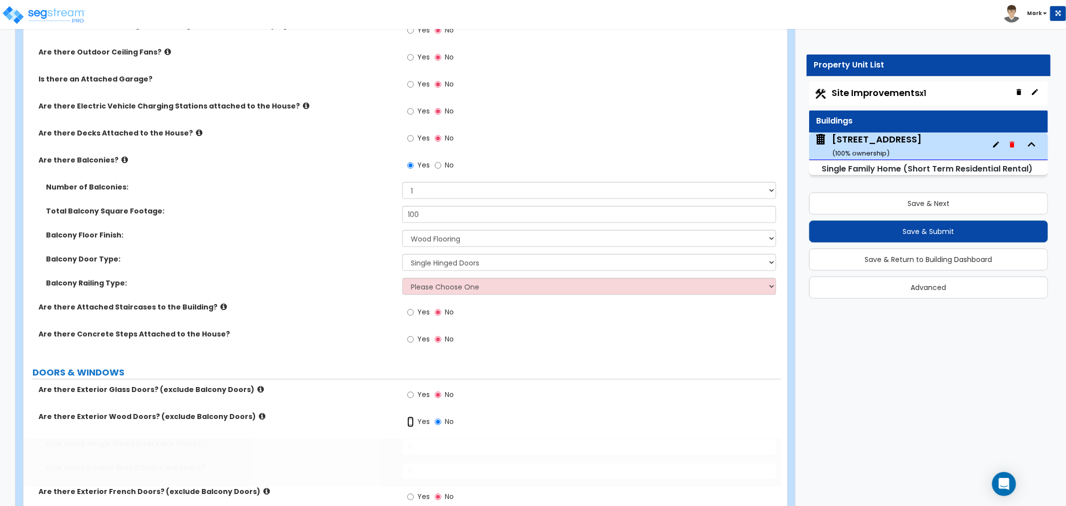
radio input "true"
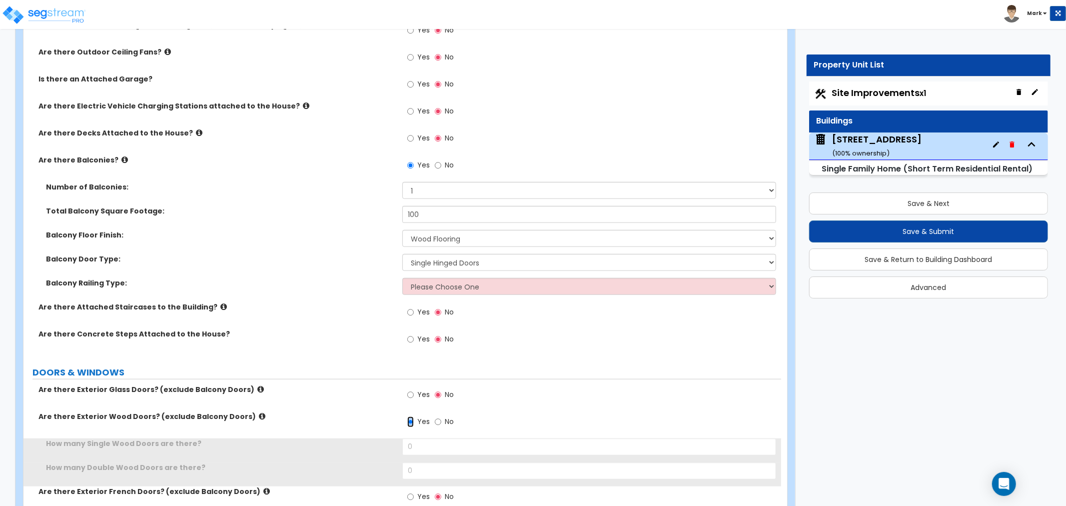
click at [412, 423] on input "Yes" at bounding box center [410, 421] width 6 height 11
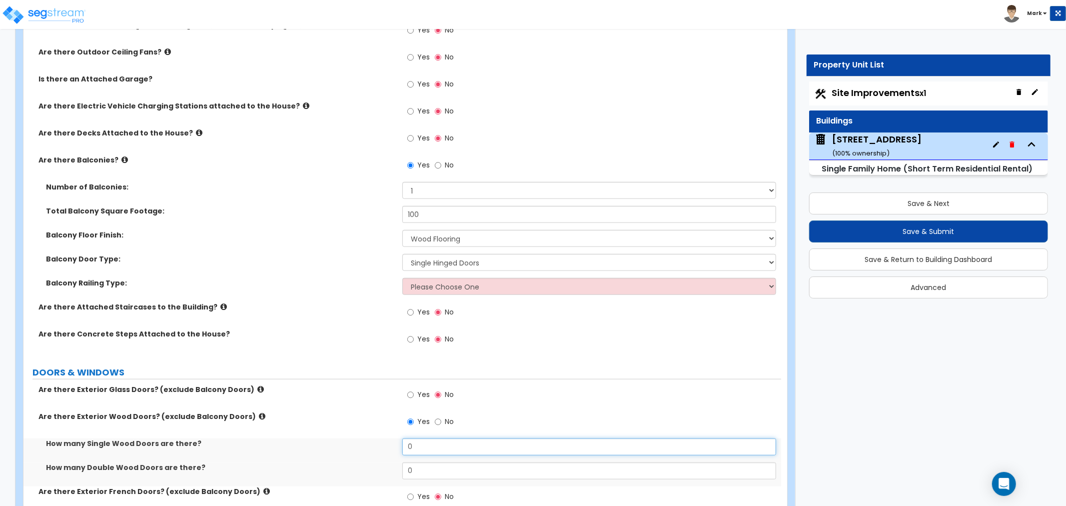
click at [425, 443] on input "0" at bounding box center [589, 446] width 374 height 17
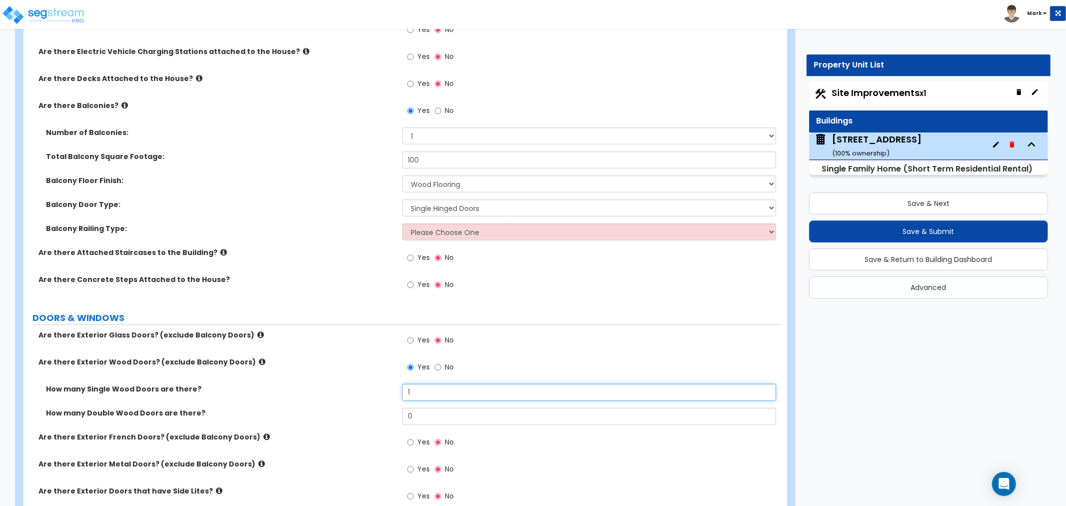
scroll to position [943, 0]
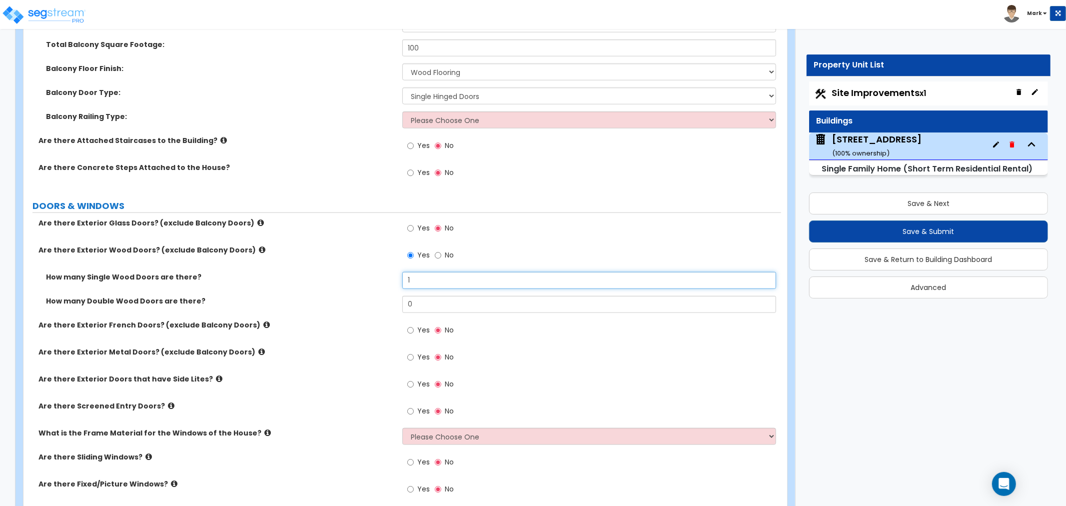
type input "1"
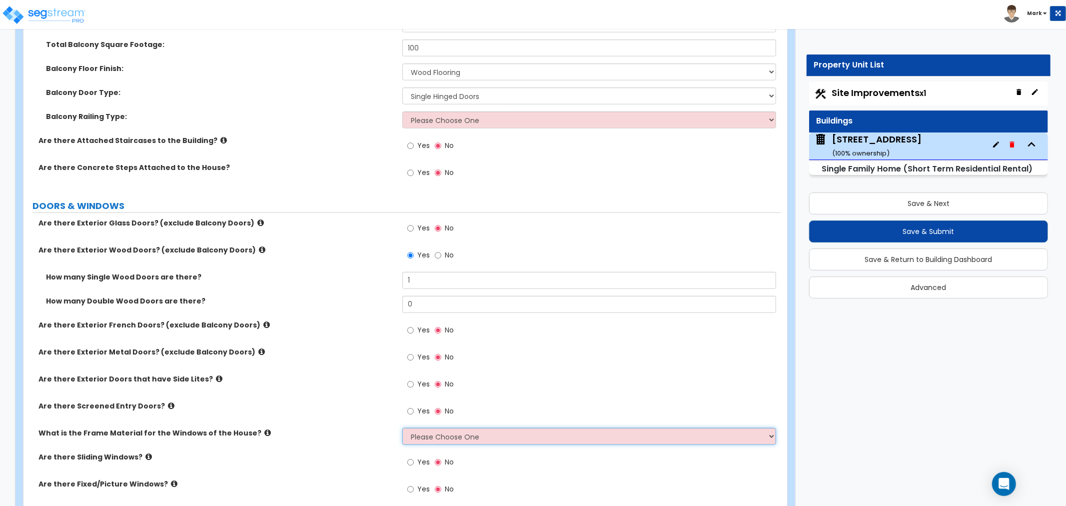
click at [471, 435] on select "Please Choose One Vinyl Aluminum Wood" at bounding box center [589, 436] width 374 height 17
select select "1"
click at [402, 428] on select "Please Choose One Vinyl Aluminum Wood" at bounding box center [589, 436] width 374 height 17
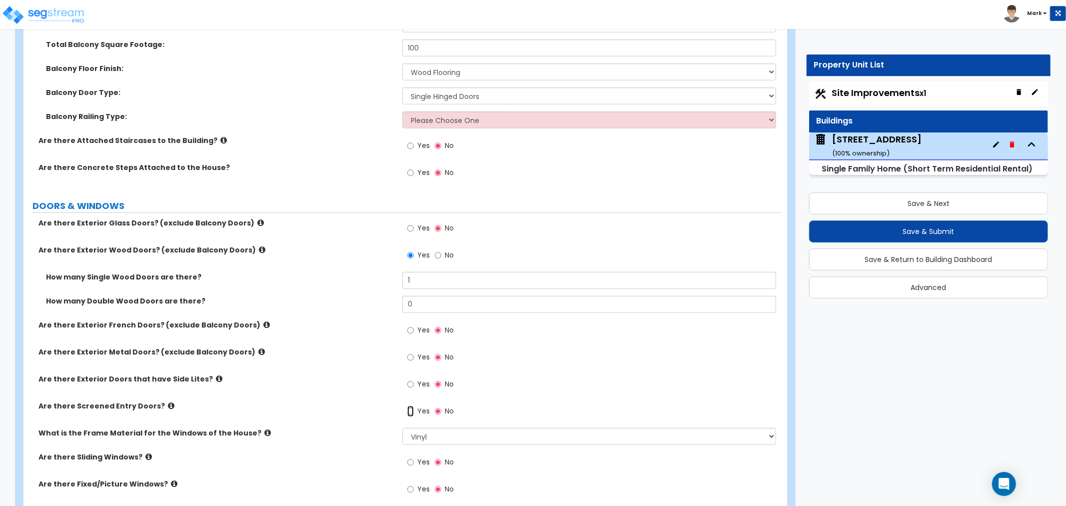
click at [411, 407] on input "Yes" at bounding box center [410, 411] width 6 height 11
radio input "true"
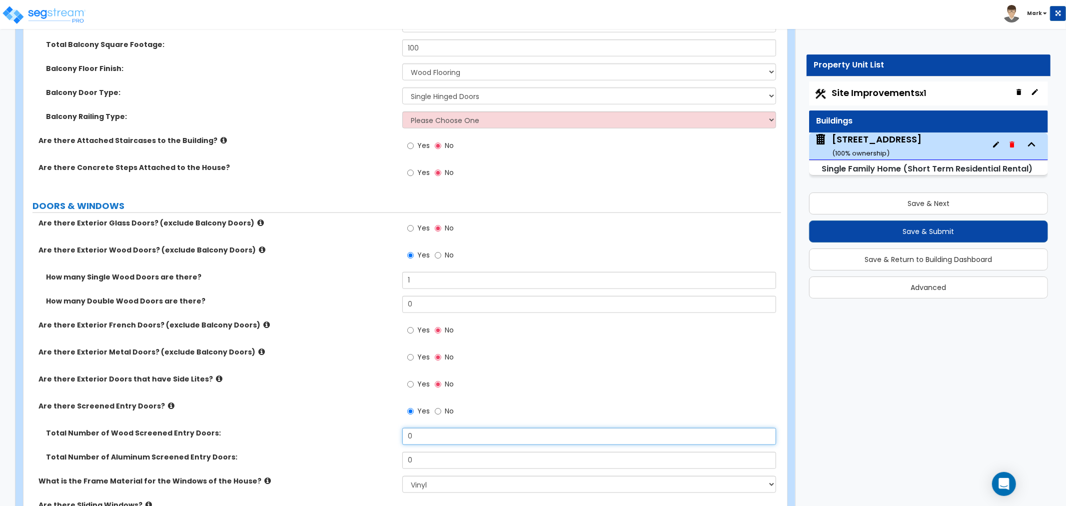
click at [417, 433] on input "0" at bounding box center [589, 436] width 374 height 17
click at [421, 459] on input "0" at bounding box center [589, 460] width 374 height 17
click at [420, 458] on input "0" at bounding box center [589, 460] width 374 height 17
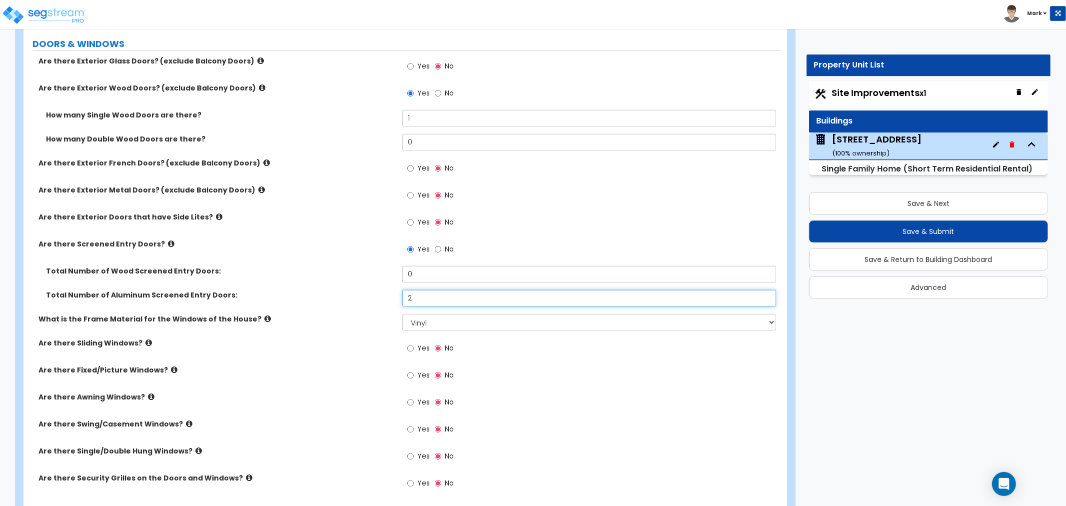
scroll to position [1110, 0]
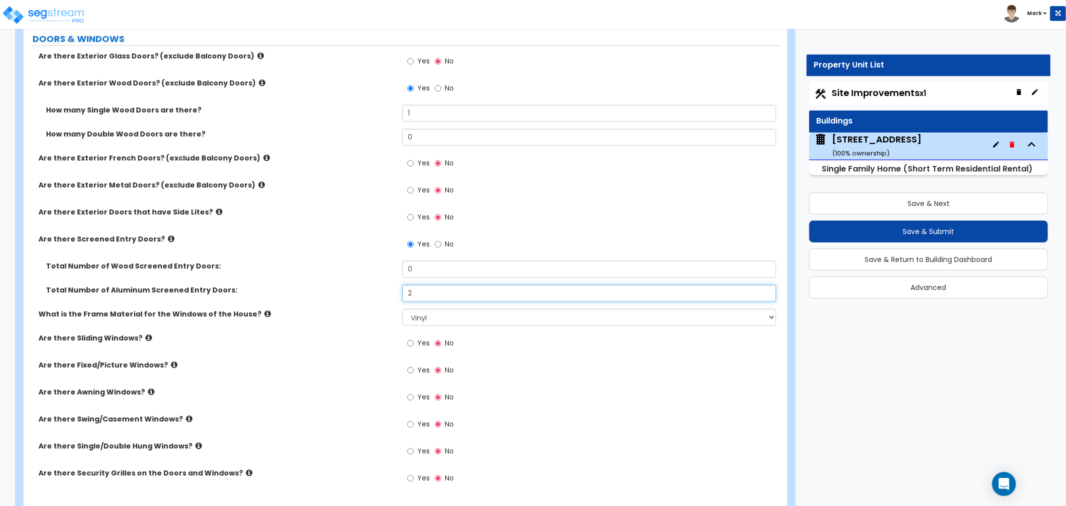
type input "2"
click at [407, 347] on input "Yes" at bounding box center [410, 343] width 6 height 11
radio input "true"
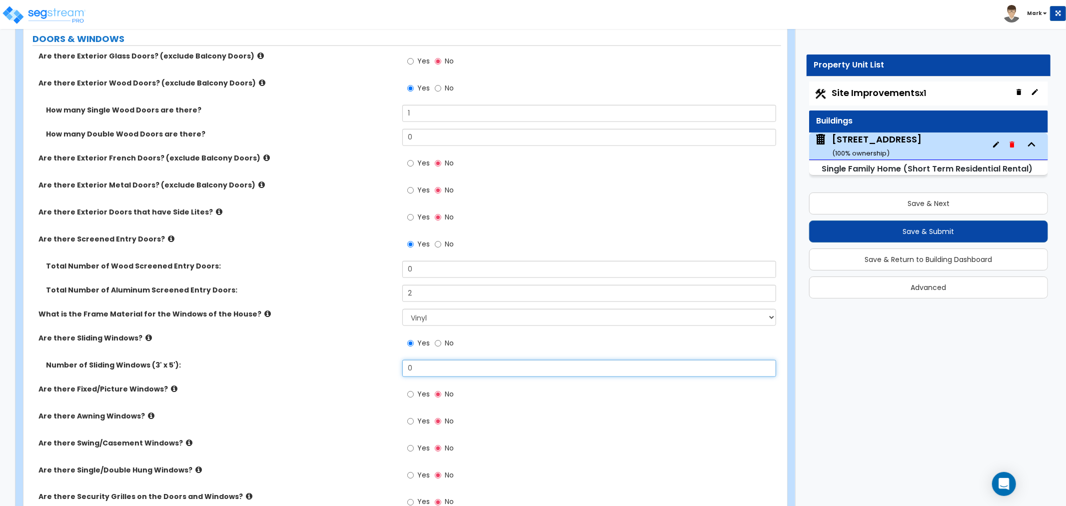
click at [436, 363] on input "0" at bounding box center [589, 368] width 374 height 17
type input "5"
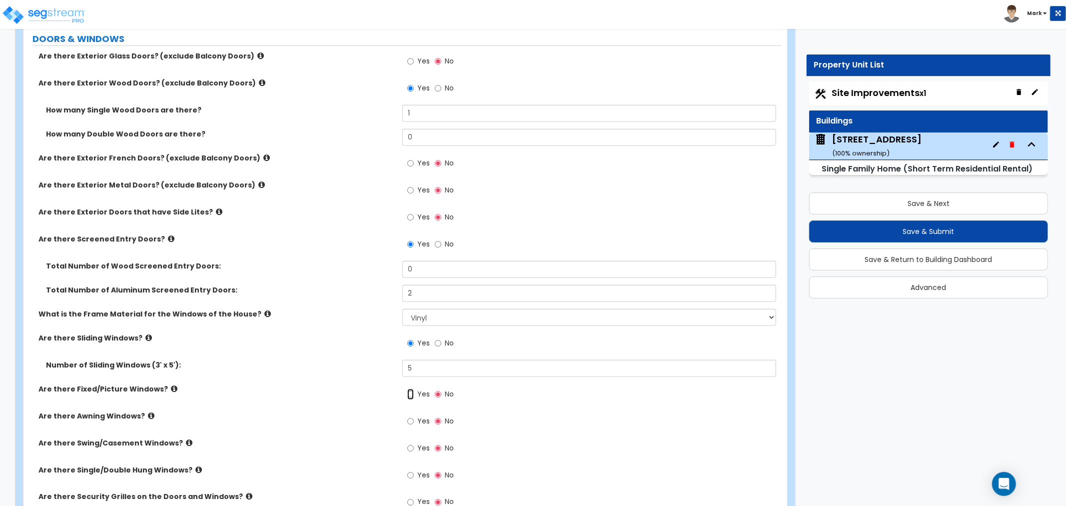
click at [409, 397] on input "Yes" at bounding box center [410, 394] width 6 height 11
radio input "true"
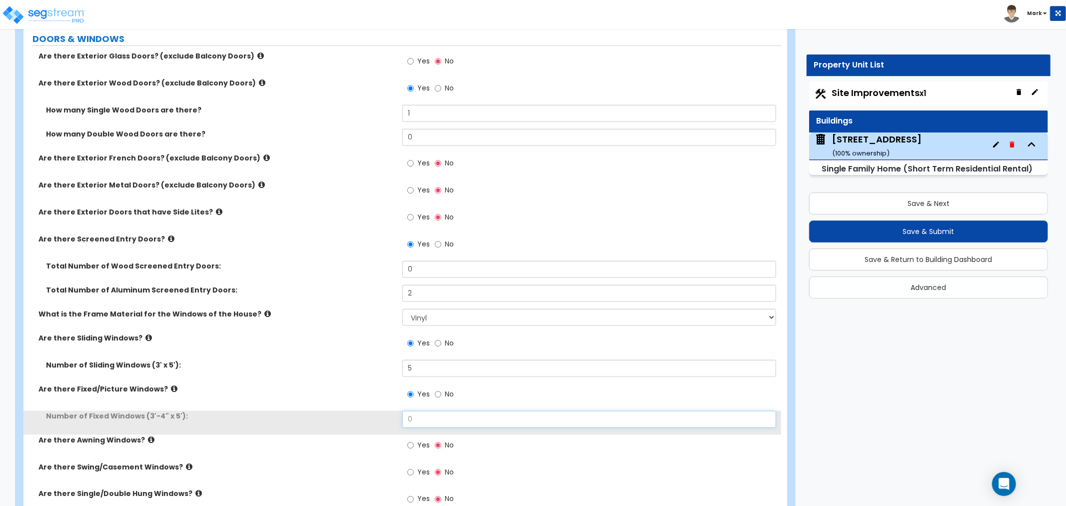
click at [423, 411] on input "0" at bounding box center [589, 419] width 374 height 17
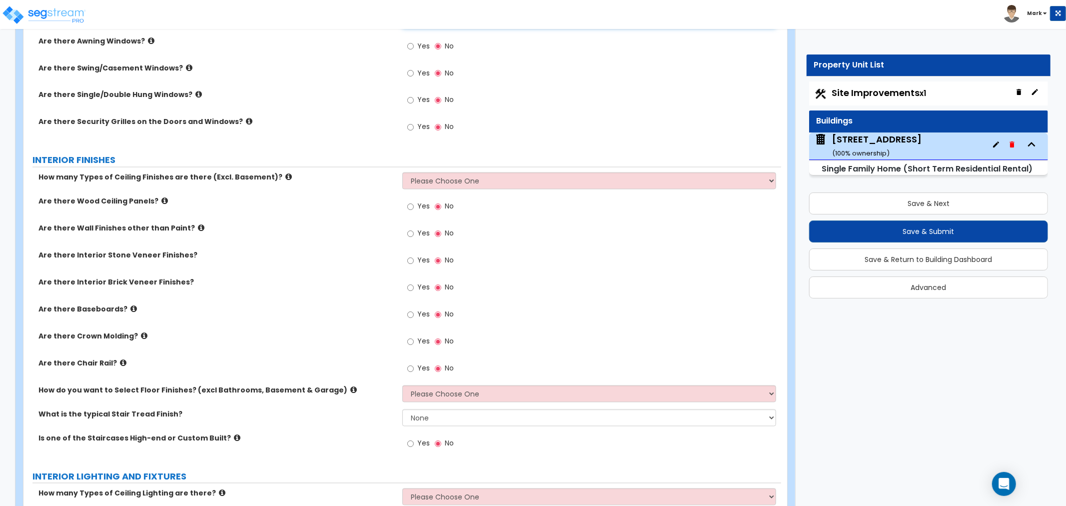
scroll to position [1555, 0]
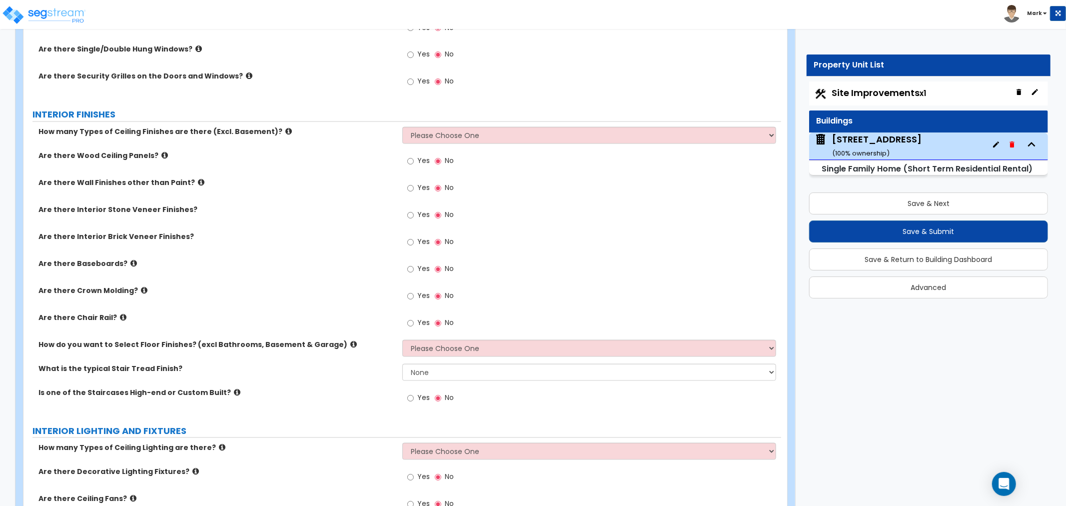
type input "4"
click at [412, 128] on select "Please Choose One 1 2 3" at bounding box center [589, 135] width 374 height 17
drag, startPoint x: 213, startPoint y: 278, endPoint x: 220, endPoint y: 283, distance: 8.5
click at [220, 283] on div "Are there Baseboards? Yes No" at bounding box center [402, 272] width 758 height 27
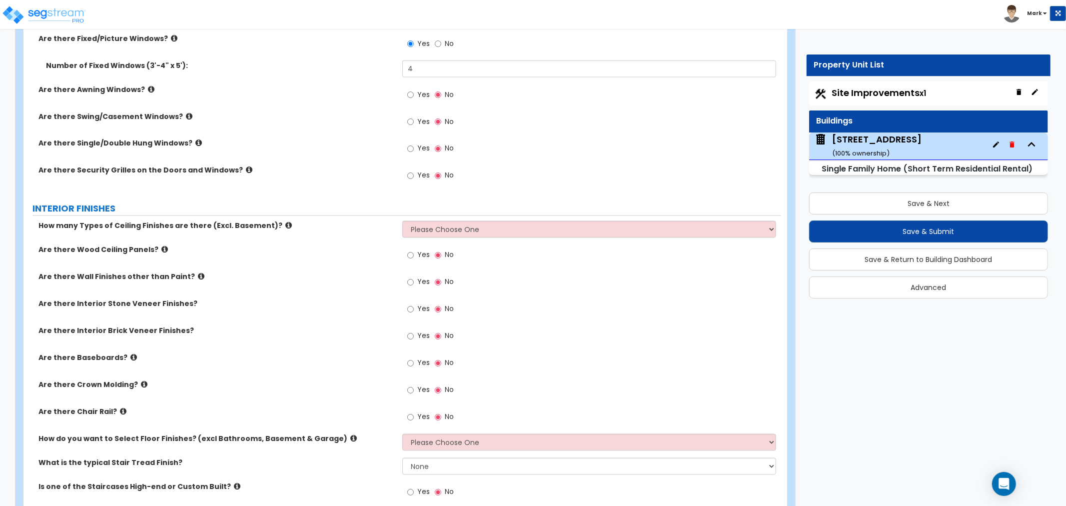
scroll to position [1499, 0]
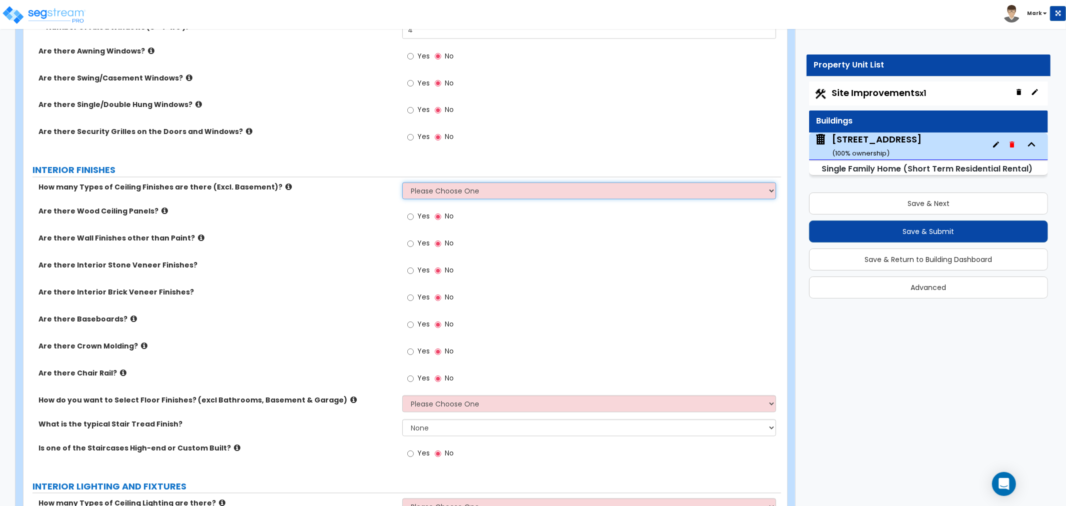
click at [467, 192] on select "Please Choose One 1 2 3" at bounding box center [589, 190] width 374 height 17
select select "1"
click at [402, 182] on select "Please Choose One 1 2 3" at bounding box center [589, 190] width 374 height 17
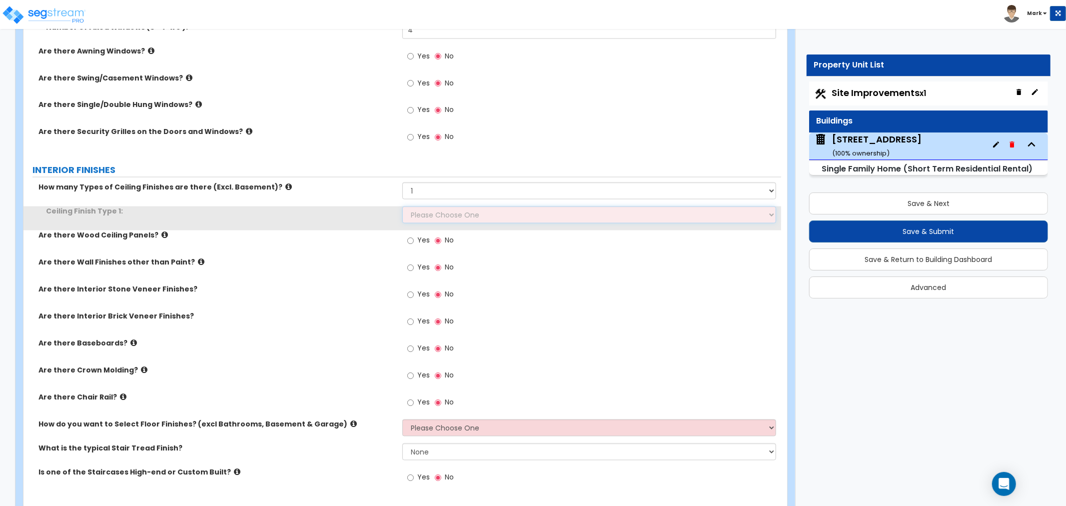
click at [468, 216] on select "Please Choose One Drop Ceiling Drywall Ceiling Open Ceiling" at bounding box center [589, 214] width 374 height 17
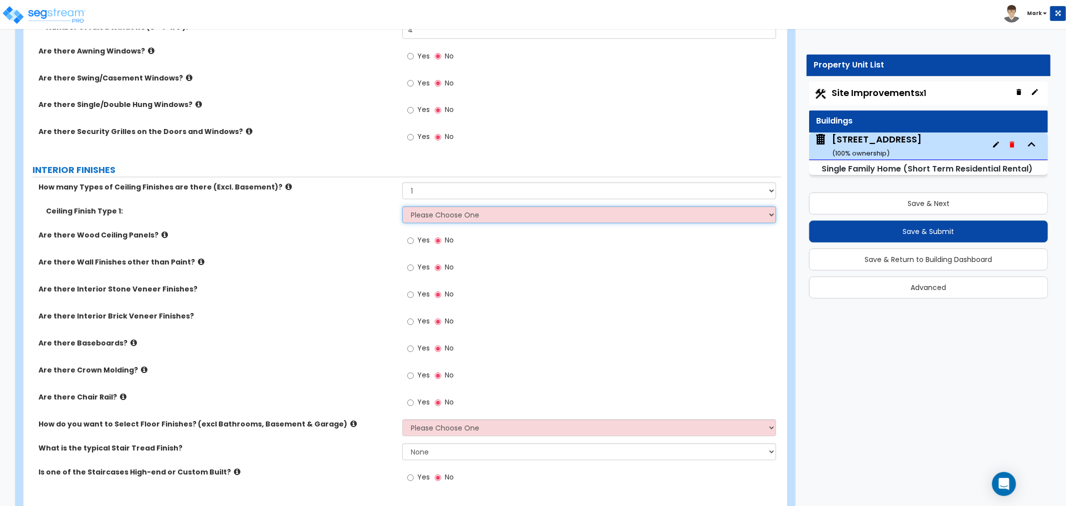
select select "2"
click at [402, 206] on select "Please Choose One Drop Ceiling Drywall Ceiling Open Ceiling" at bounding box center [589, 214] width 374 height 17
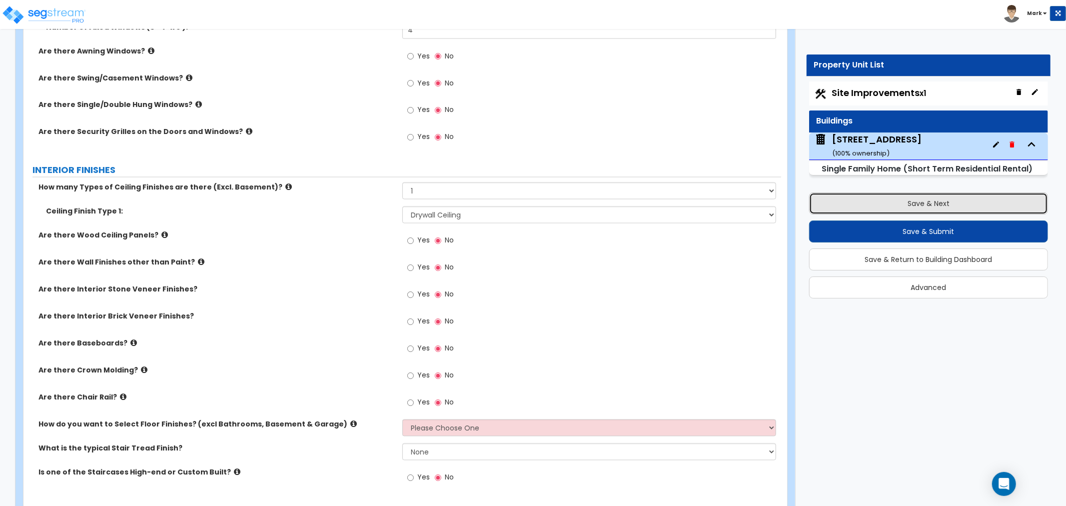
click at [863, 212] on button "Save & Next" at bounding box center [928, 203] width 239 height 22
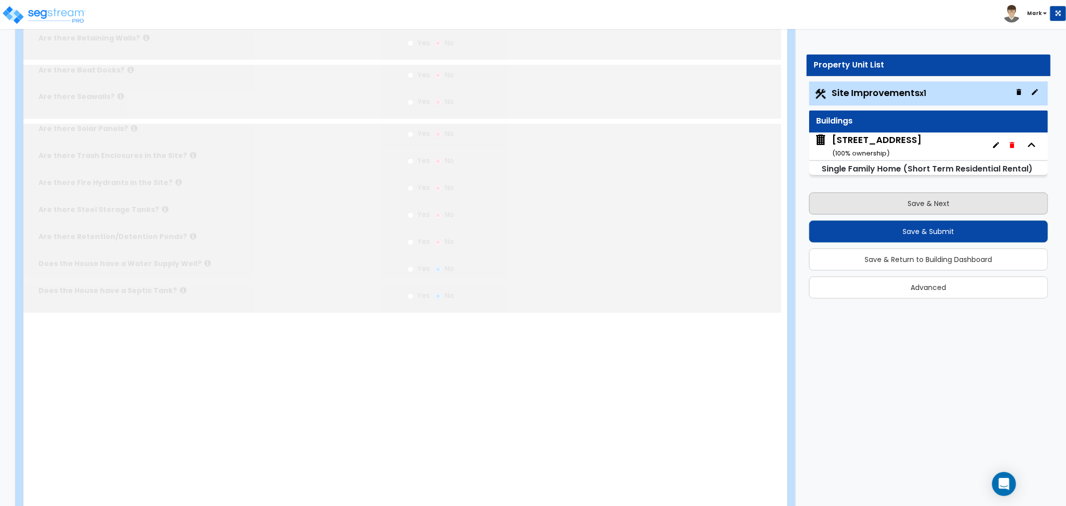
type input "0.77"
select select "2"
type input "150"
radio input "true"
type input "3"
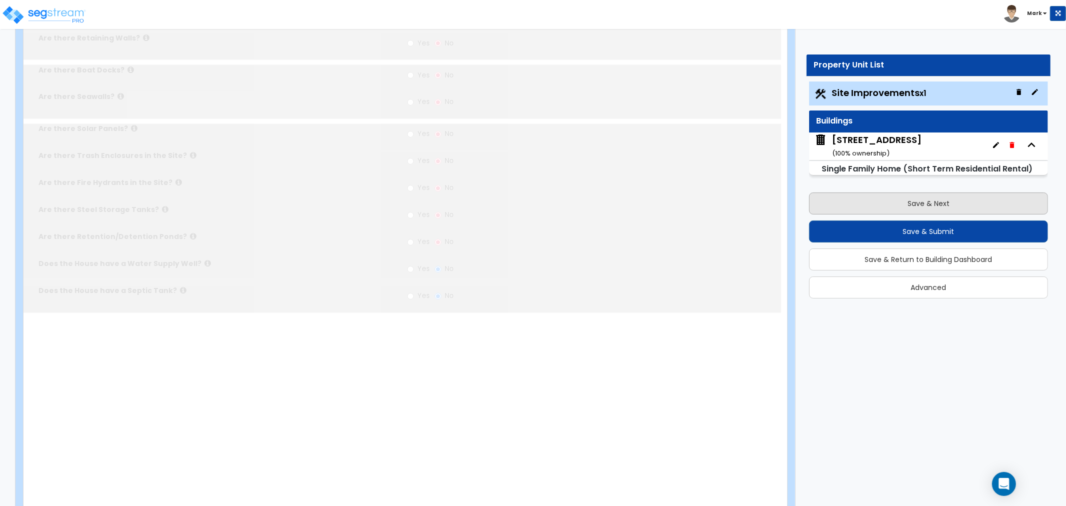
select select "1"
select select "5"
radio input "true"
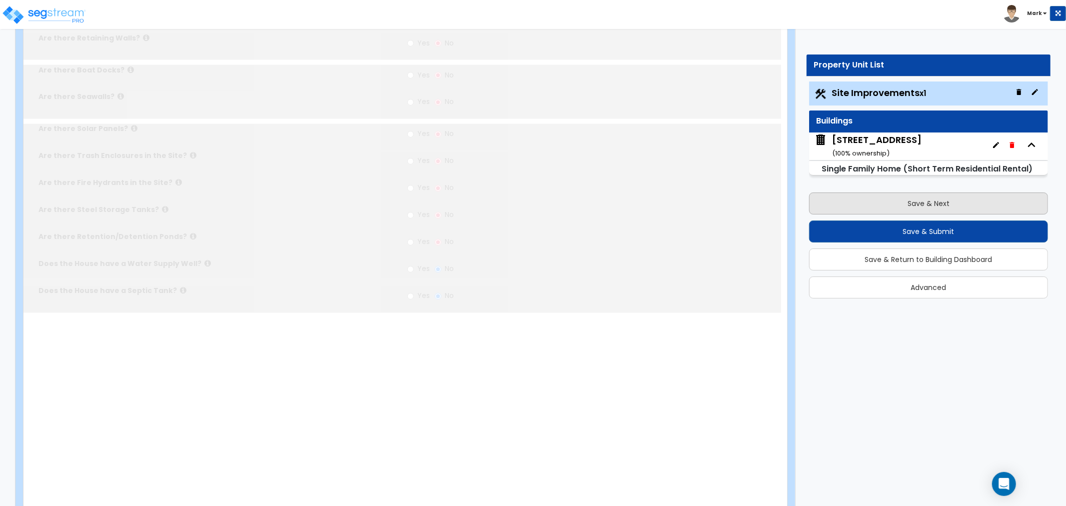
select select "1"
type input "600"
select select "1"
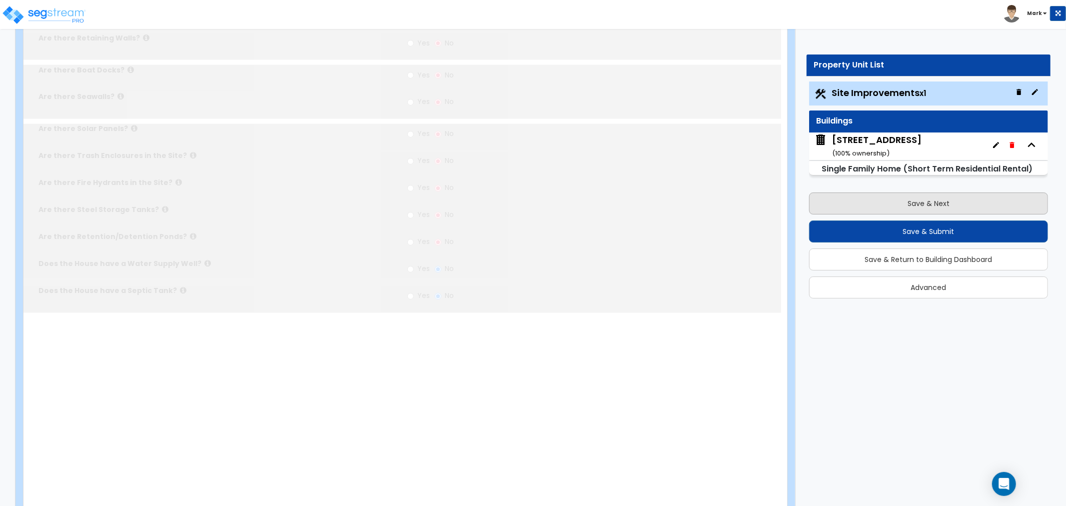
radio input "true"
select select "1"
radio input "true"
type input "1"
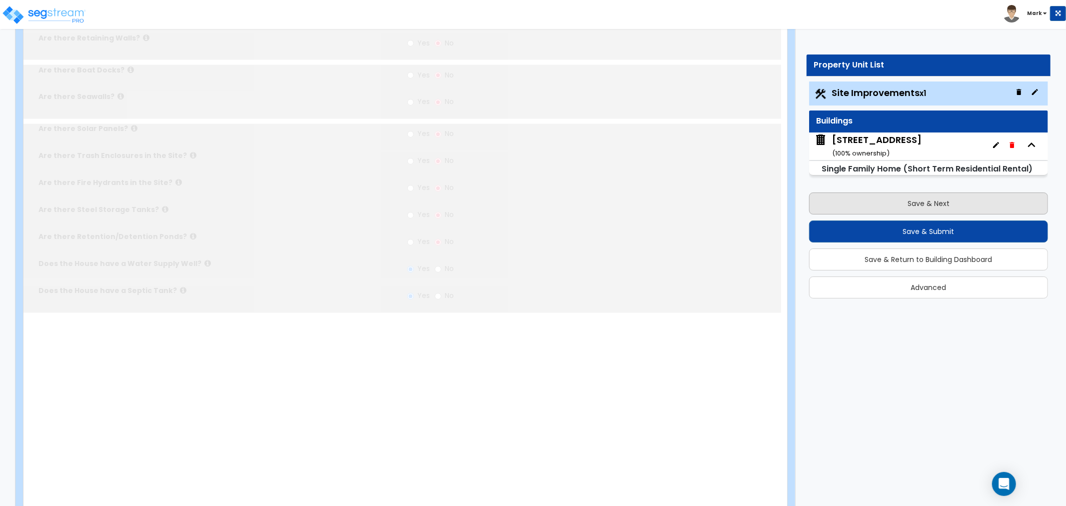
select select "1"
type input "2"
select select "2"
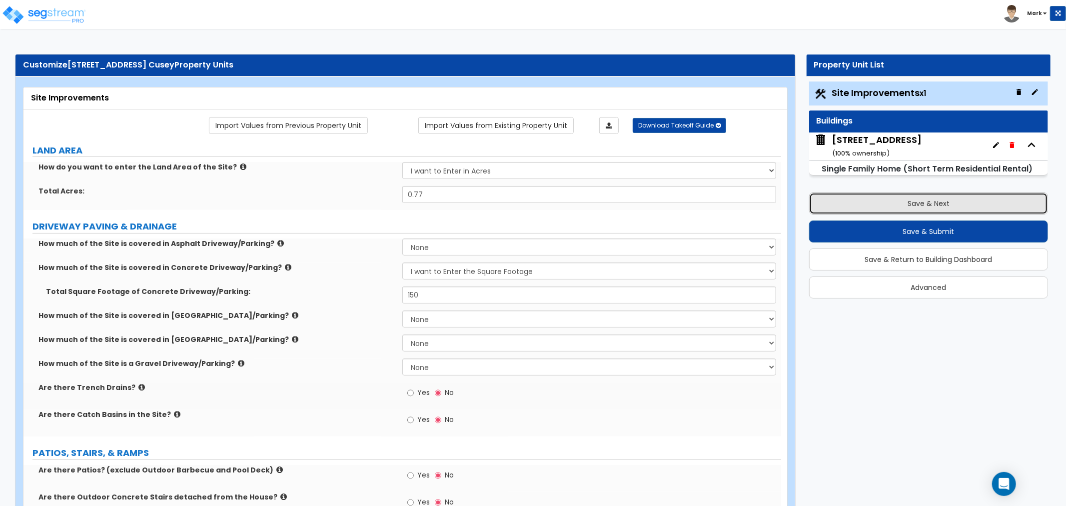
click at [861, 206] on button "Save & Next" at bounding box center [928, 203] width 239 height 22
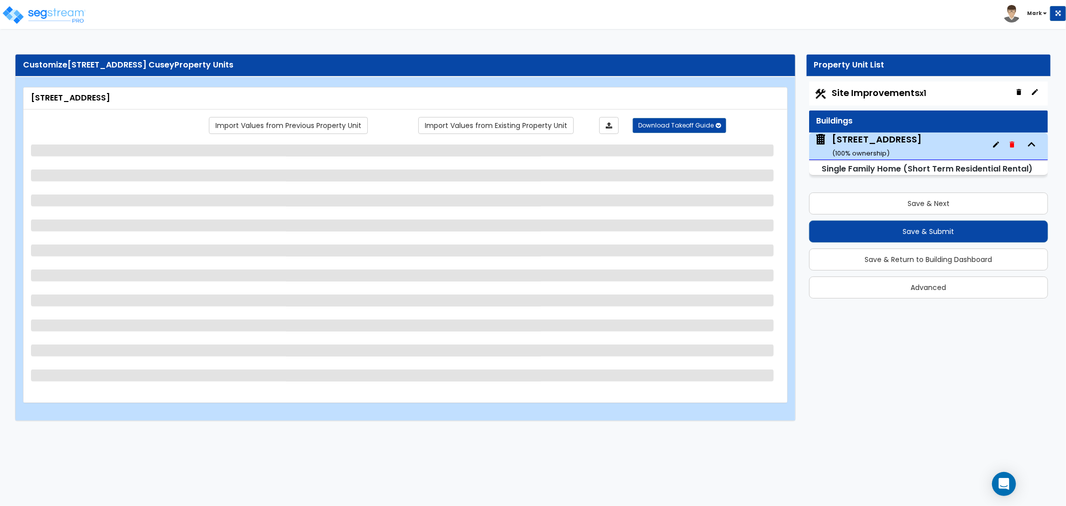
select select "2"
select select "1"
select select "5"
select select "1"
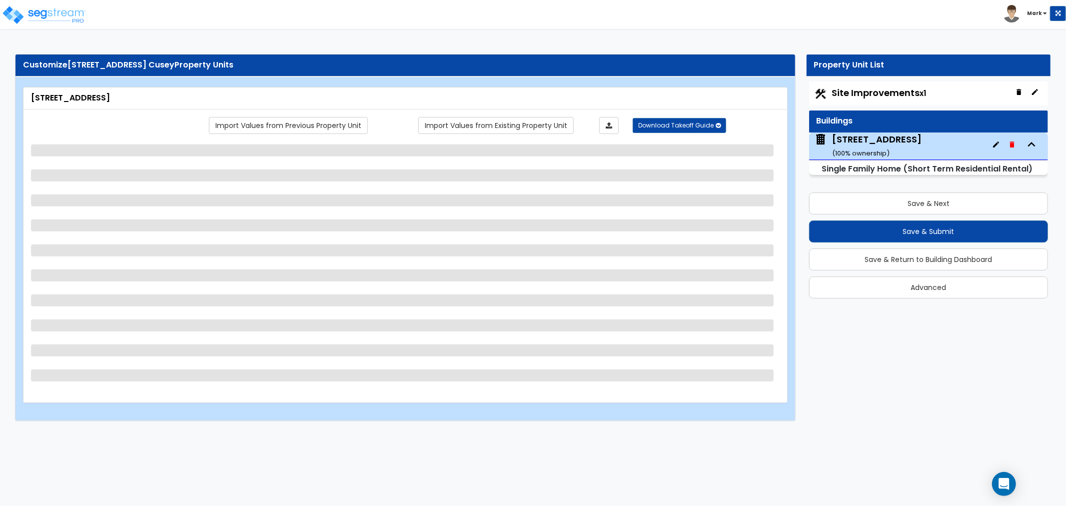
select select "1"
select select "2"
select select "1"
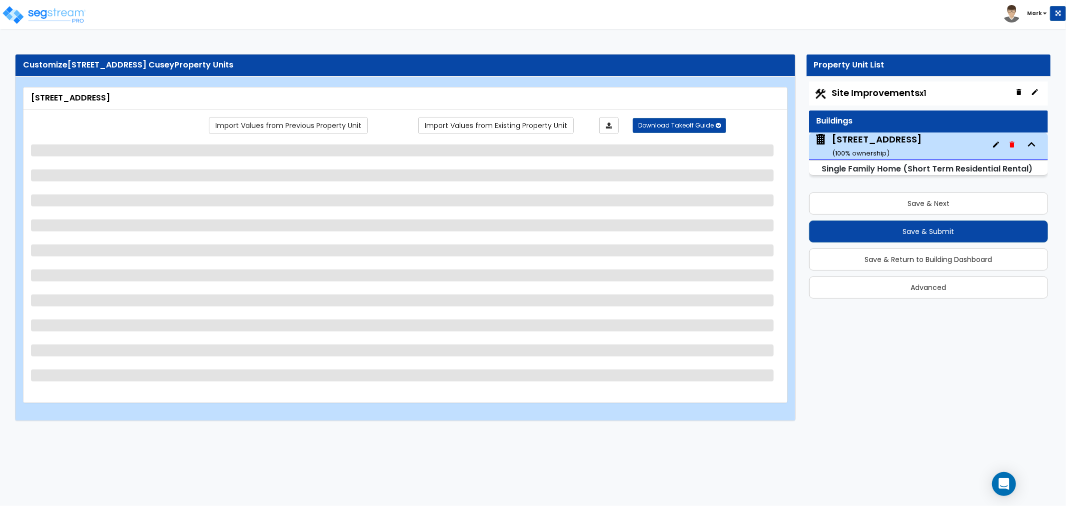
select select "1"
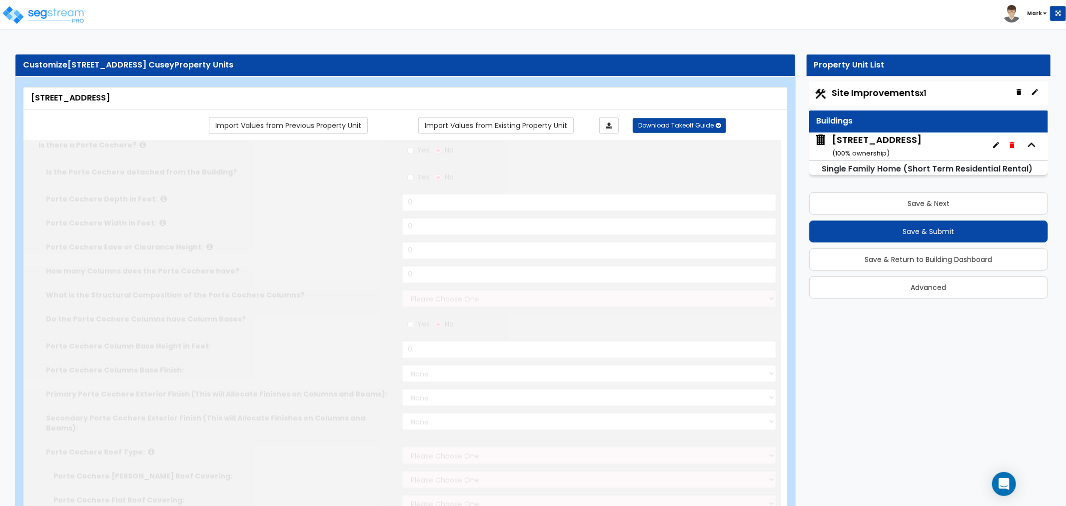
select select "2"
type input "2"
type input "20"
type input "1208"
type input "2136"
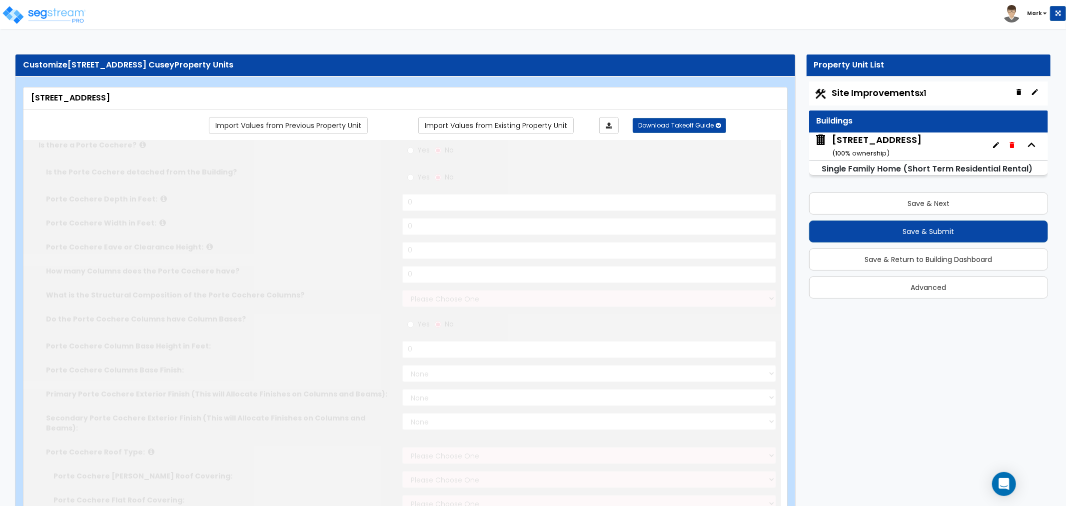
select select "7"
select select "3"
type input "4"
select select "2"
select select "1"
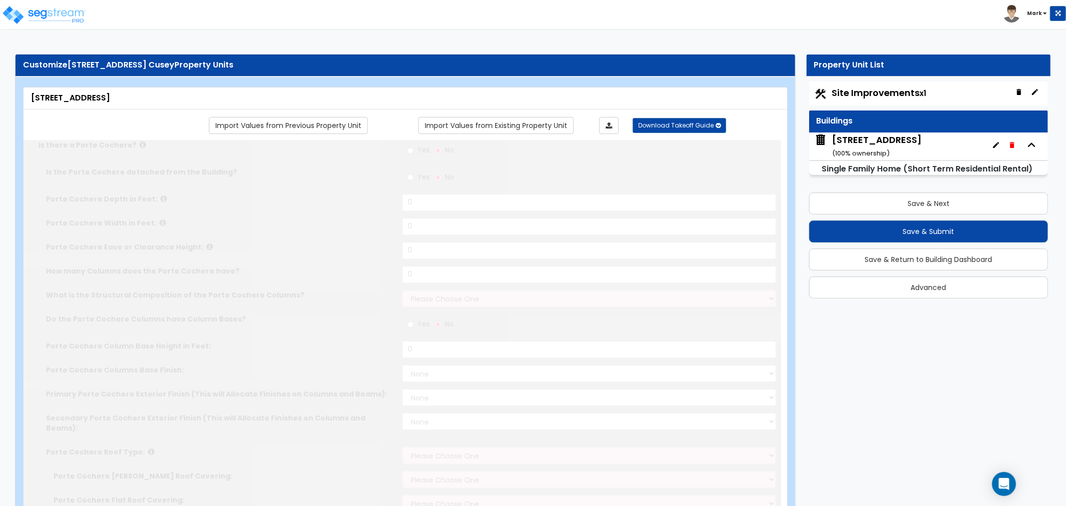
select select "4"
select select "1"
select select "5"
radio input "true"
select select "1"
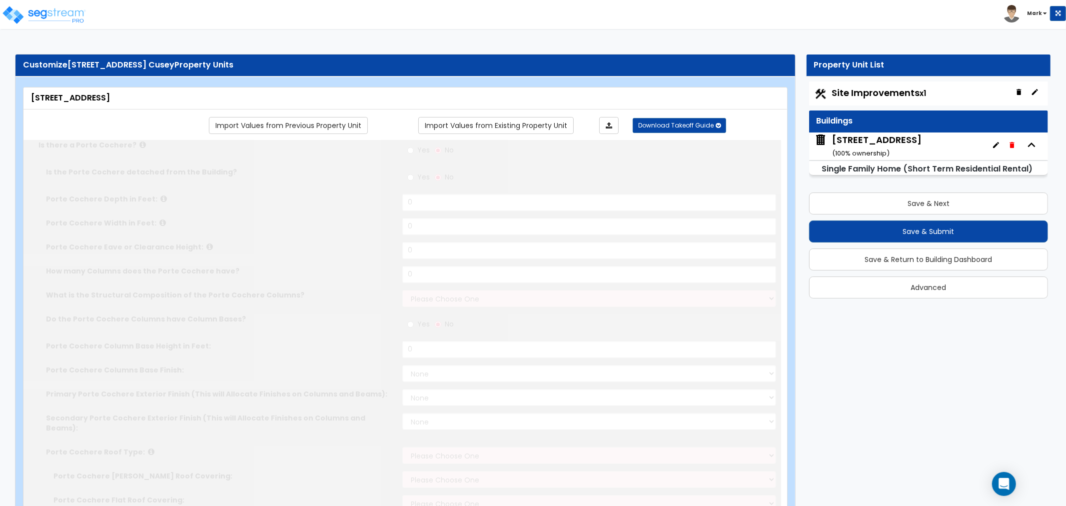
type input "100"
select select "5"
select select "1"
radio input "true"
type input "1"
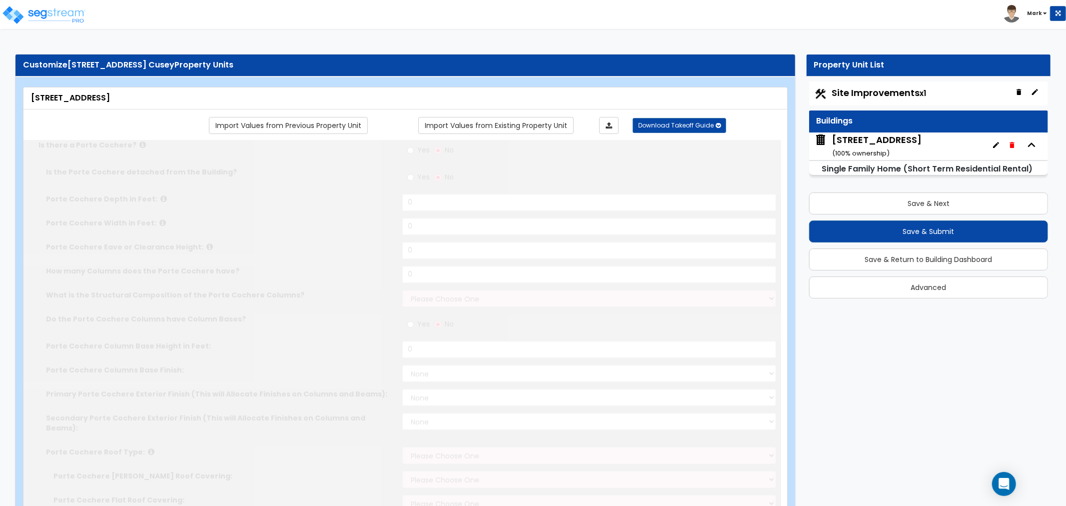
radio input "true"
type input "2"
select select "1"
radio input "true"
type input "5"
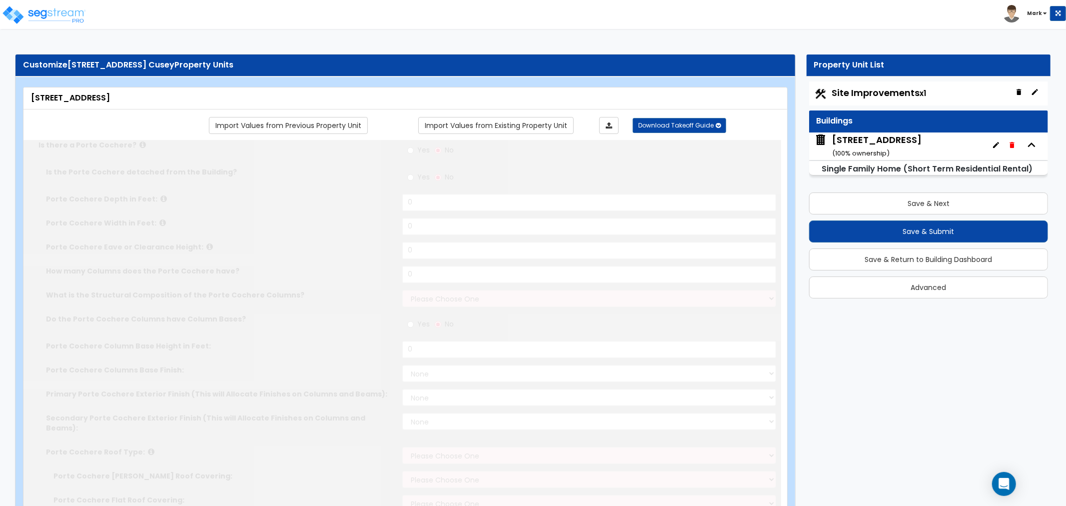
radio input "true"
type input "4"
select select "1"
select select "2"
